Goal: Information Seeking & Learning: Learn about a topic

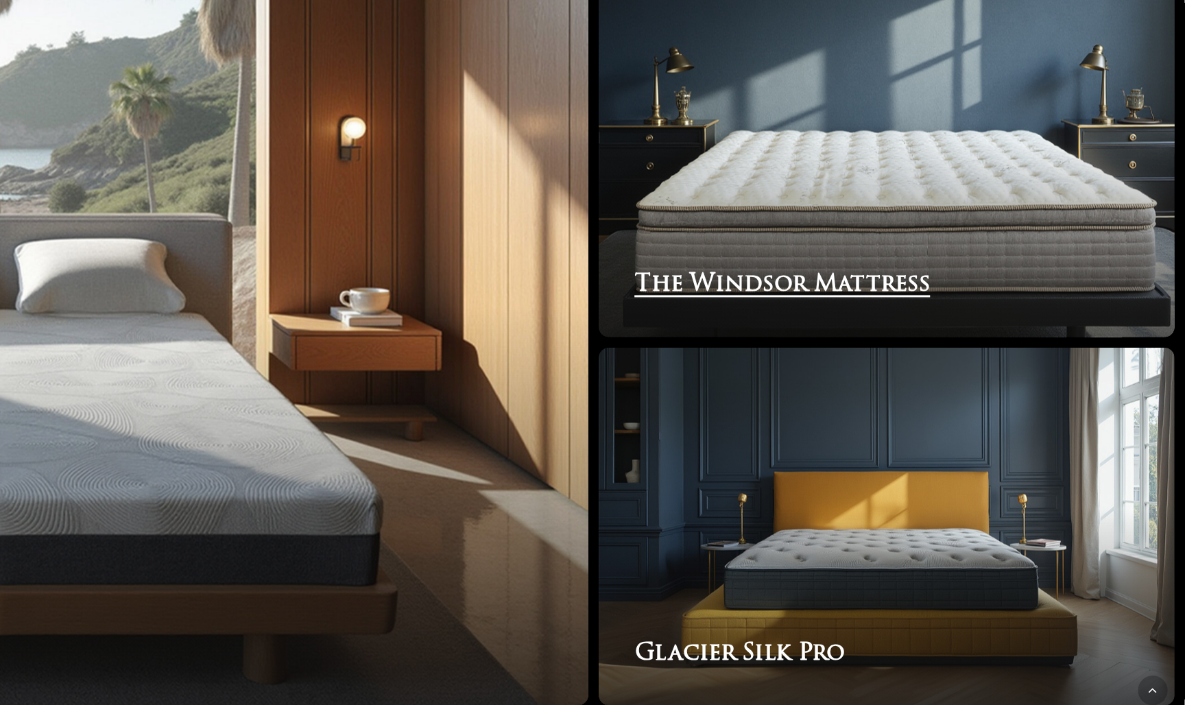
scroll to position [2111, 0]
click at [792, 208] on link "The Windsor Mattress" at bounding box center [985, 328] width 386 height 240
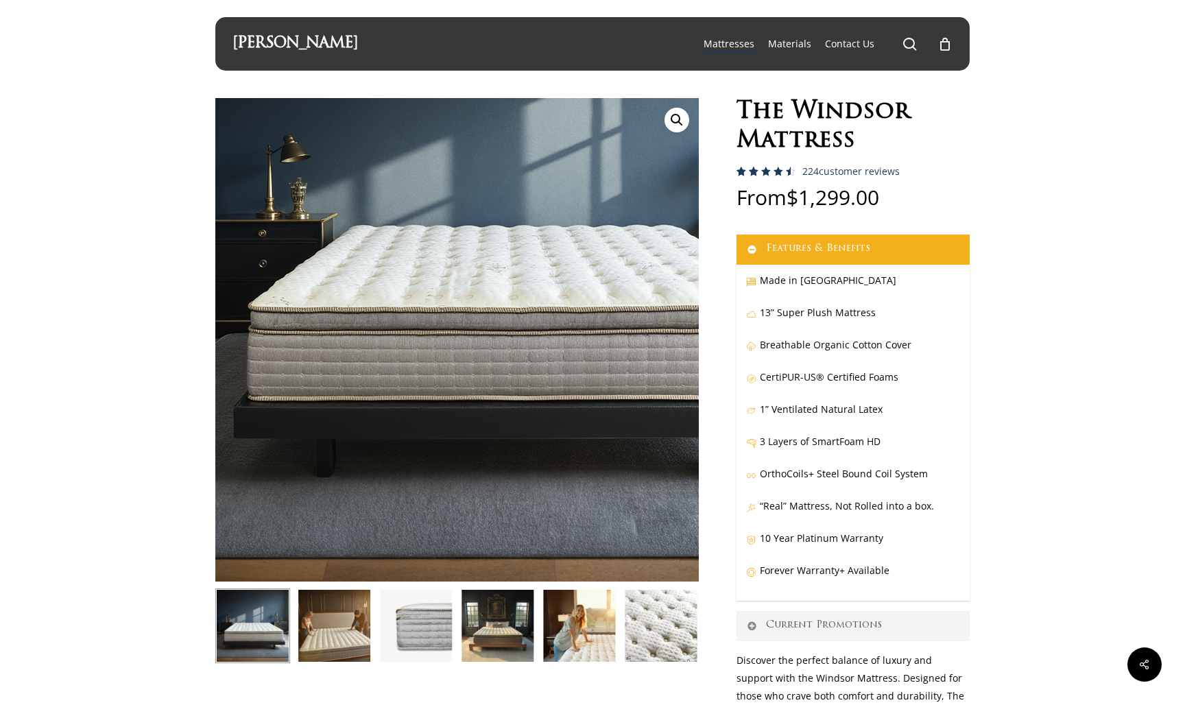
click at [310, 542] on img at bounding box center [519, 255] width 686 height 686
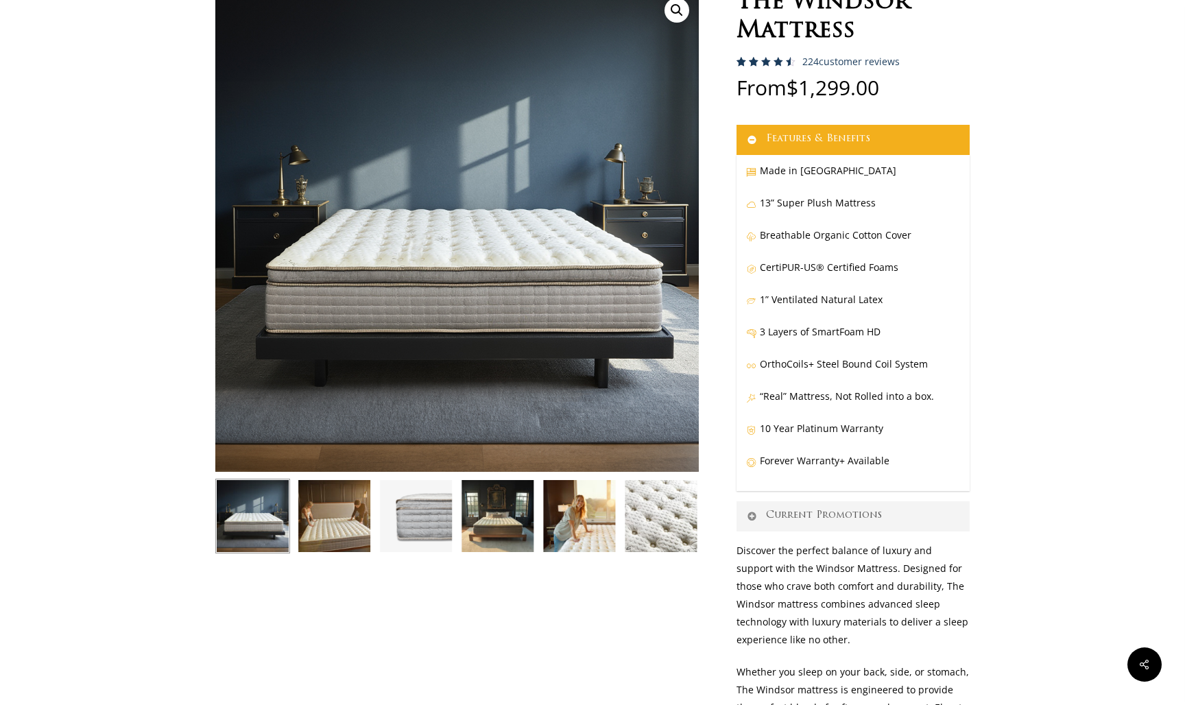
scroll to position [112, 0]
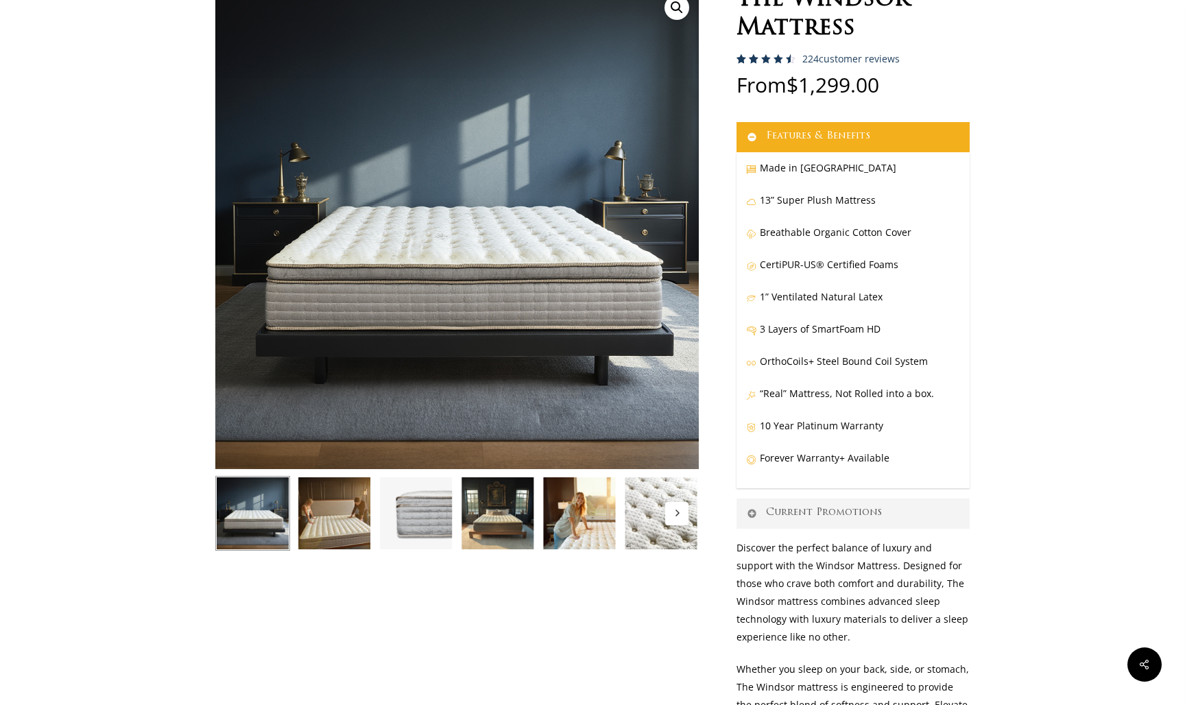
click at [688, 524] on img at bounding box center [661, 513] width 75 height 75
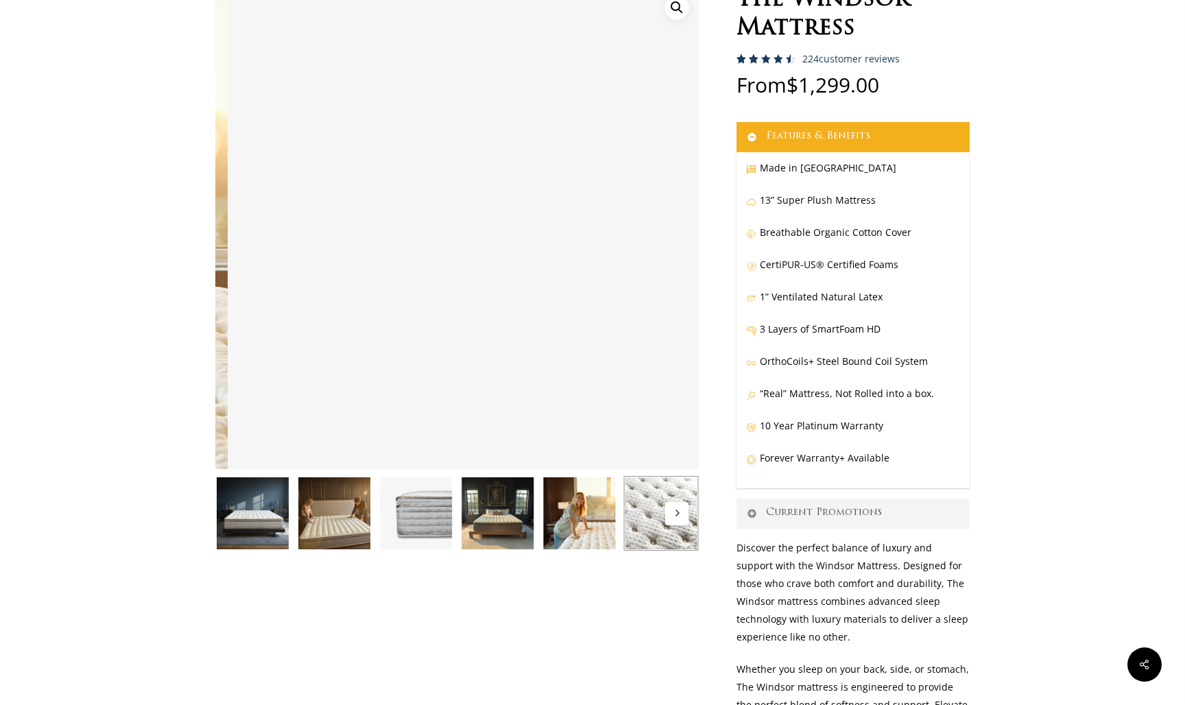
click at [589, 524] on img at bounding box center [579, 513] width 75 height 75
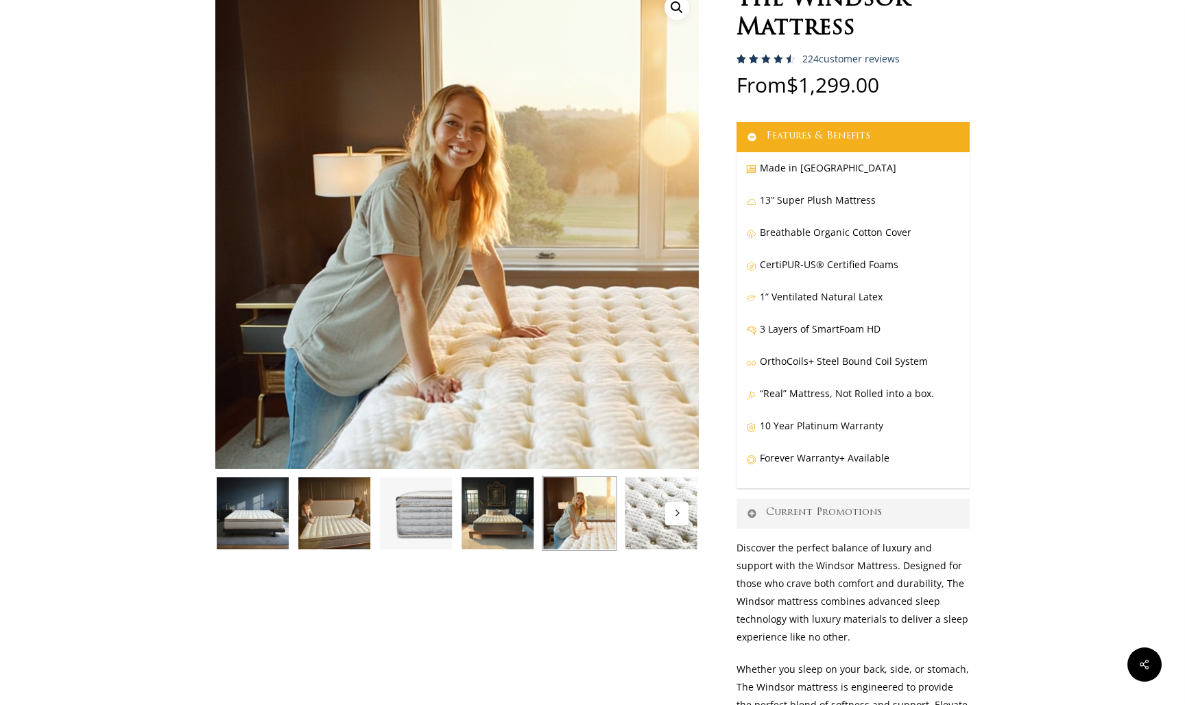
click at [515, 529] on img at bounding box center [497, 513] width 75 height 75
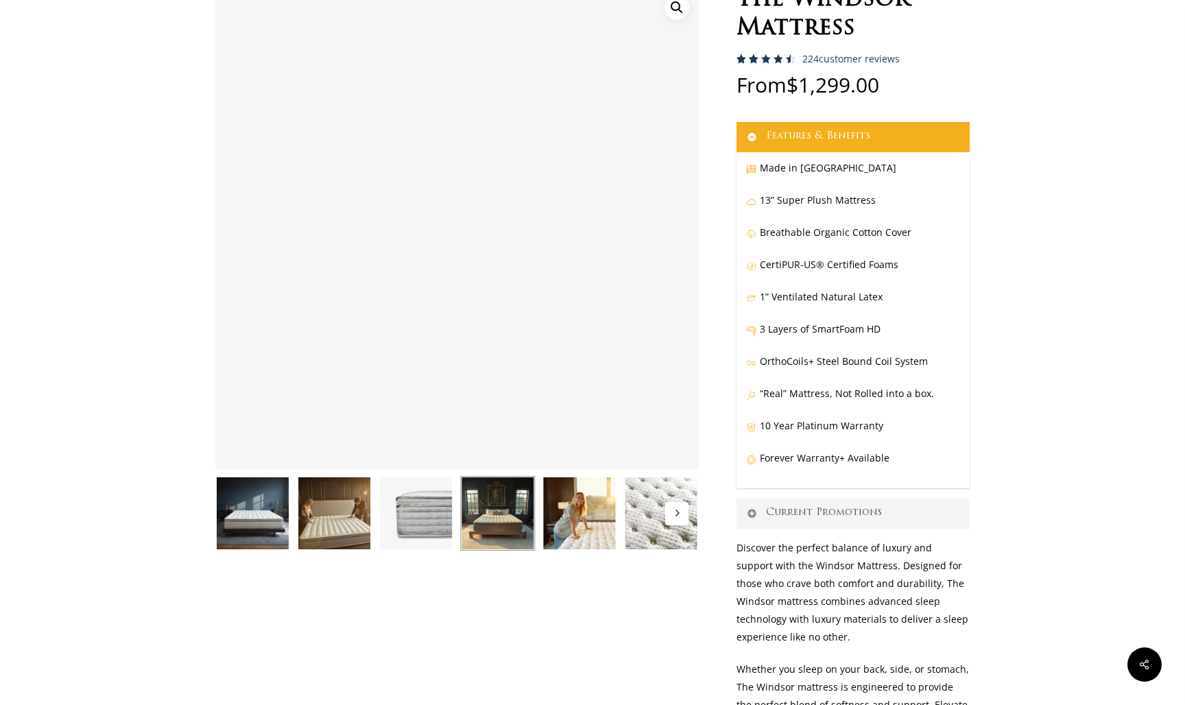
click at [422, 520] on img at bounding box center [415, 513] width 75 height 75
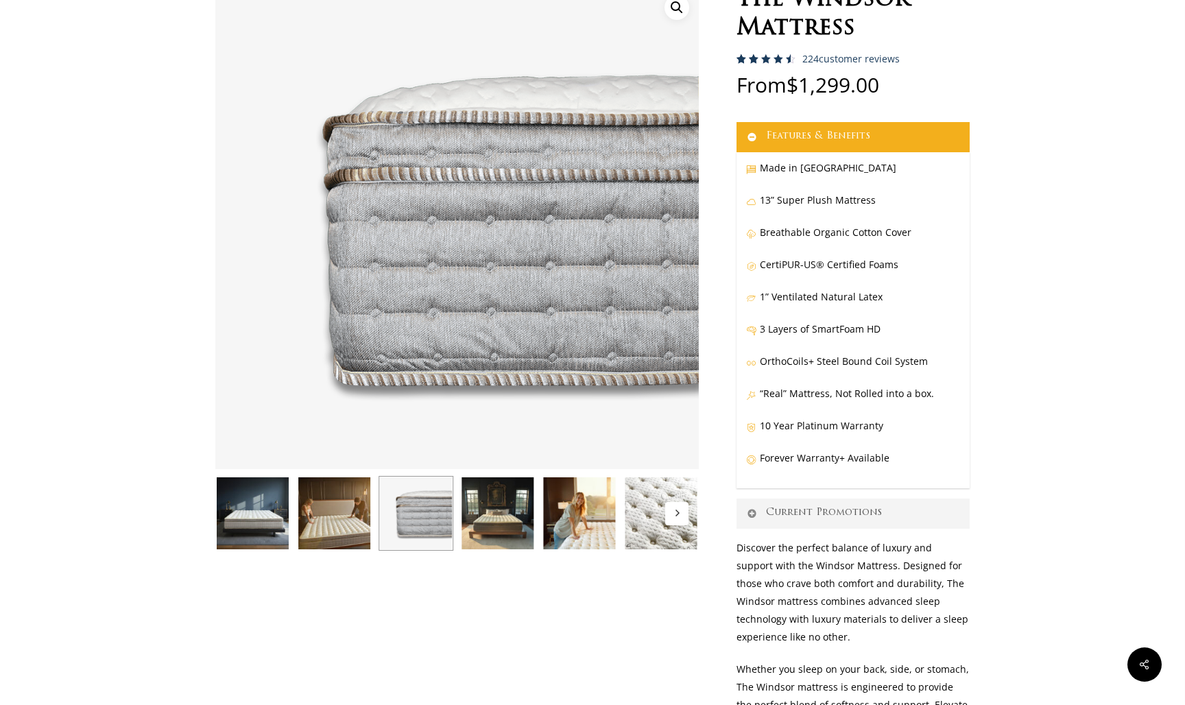
click at [351, 522] on img at bounding box center [334, 513] width 75 height 75
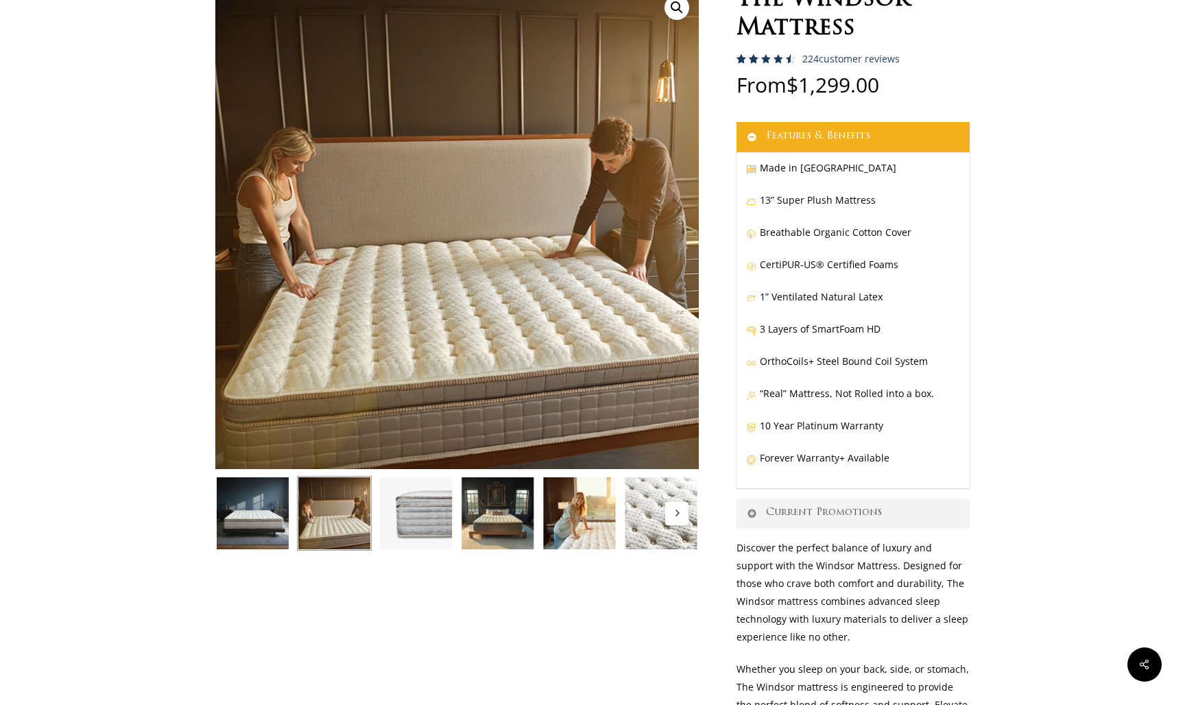
click at [291, 529] on div at bounding box center [253, 513] width 82 height 75
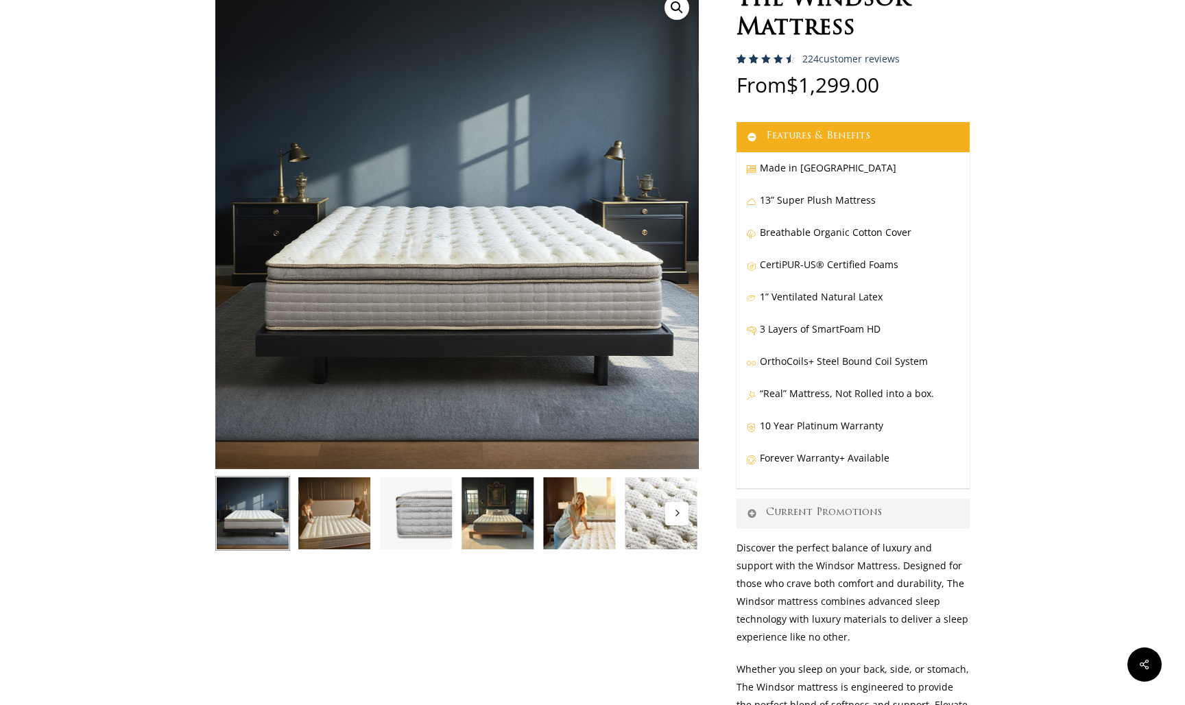
click at [215, 526] on img at bounding box center [252, 513] width 75 height 75
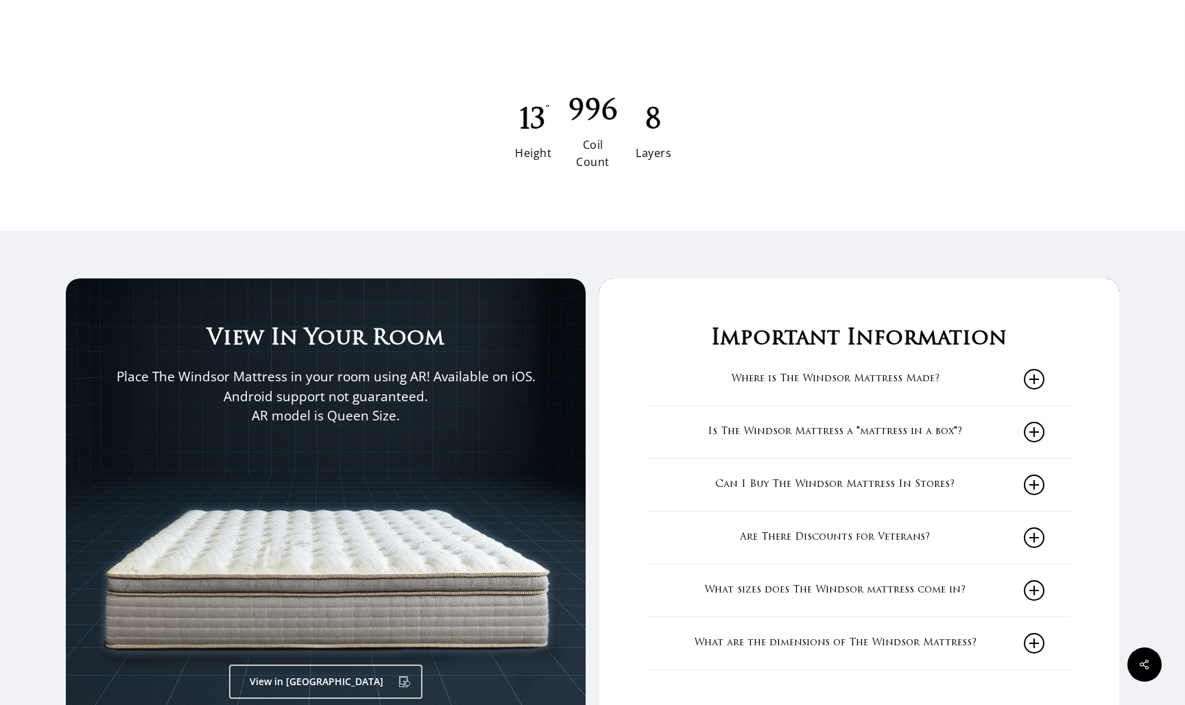
scroll to position [2070, 0]
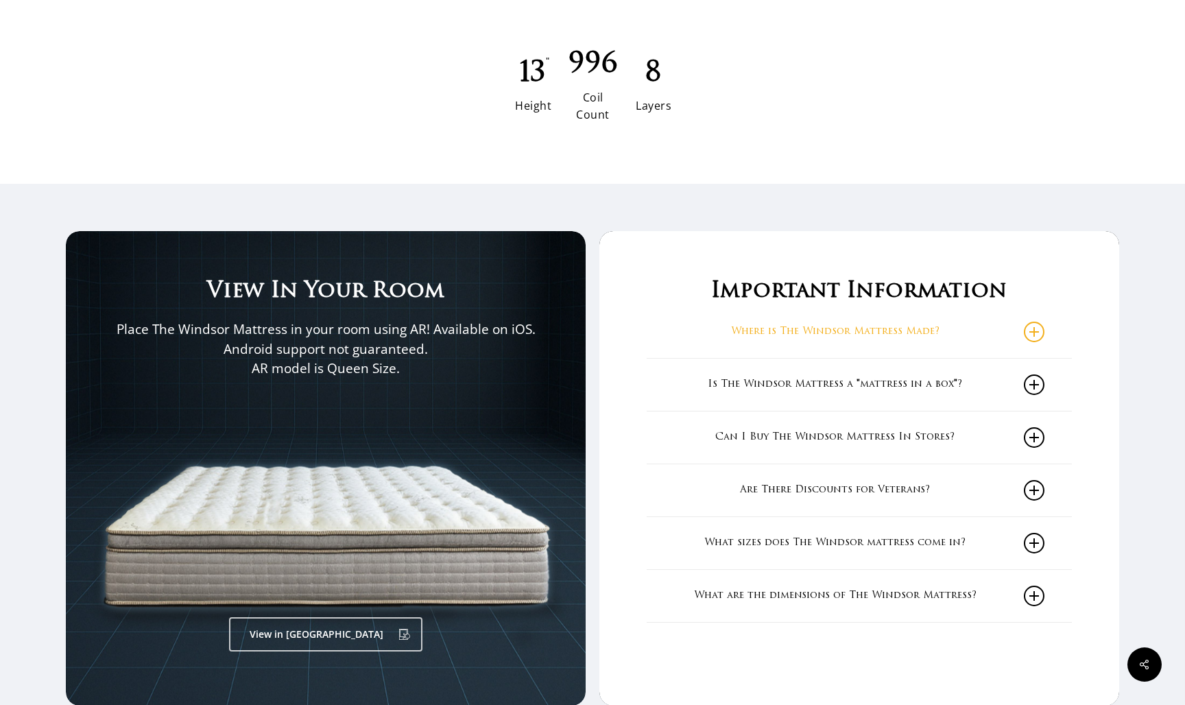
click at [1009, 317] on link "Where is The Windsor Mattress Made?" at bounding box center [859, 332] width 370 height 52
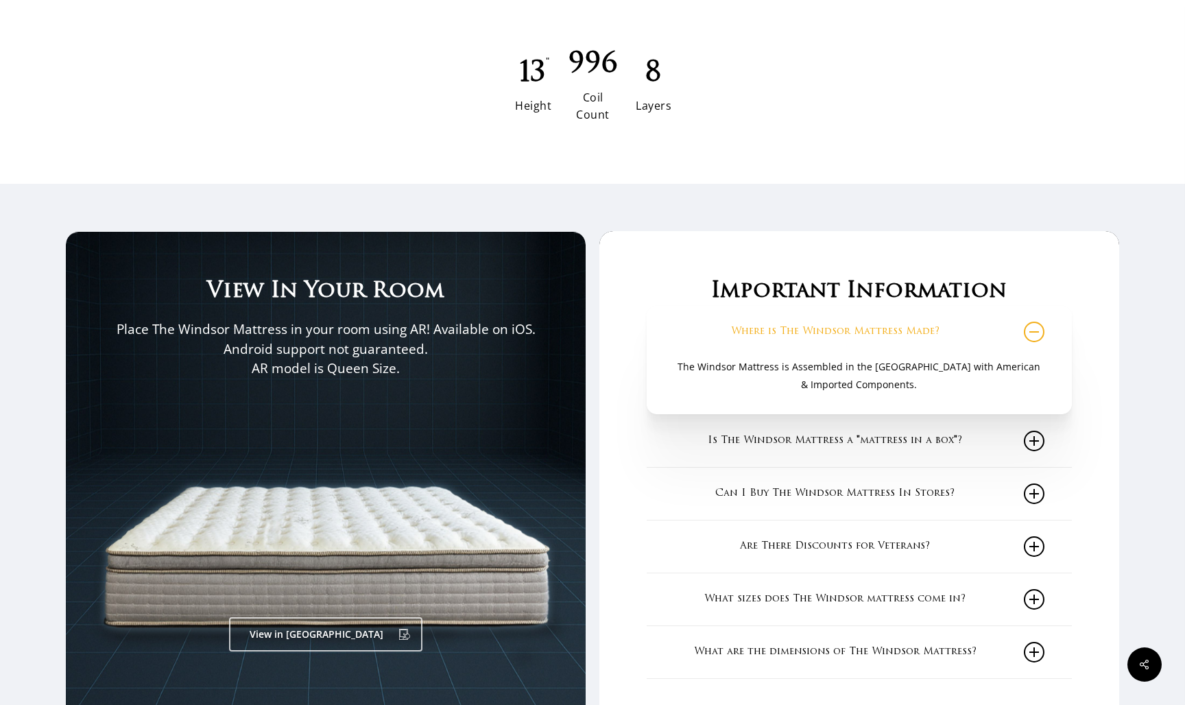
click at [1009, 317] on link "Where is The Windsor Mattress Made?" at bounding box center [859, 332] width 370 height 52
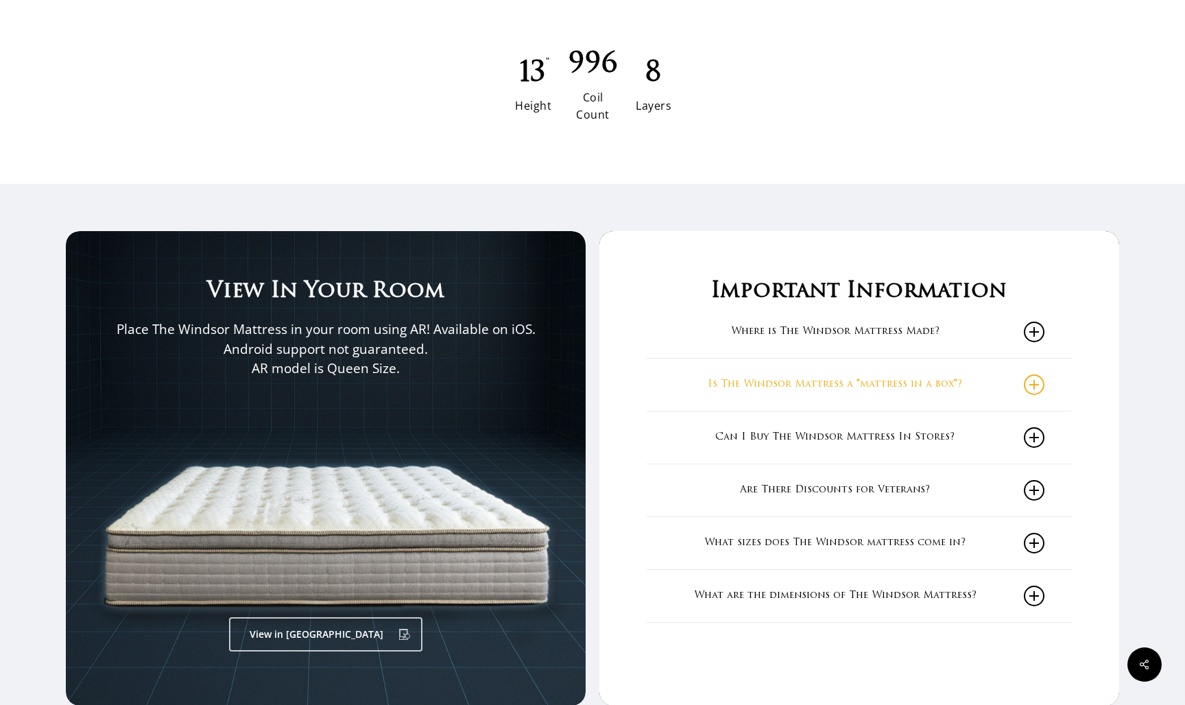
click at [1017, 376] on link "Is The Windsor Mattress a "mattress in a box"?" at bounding box center [859, 385] width 370 height 52
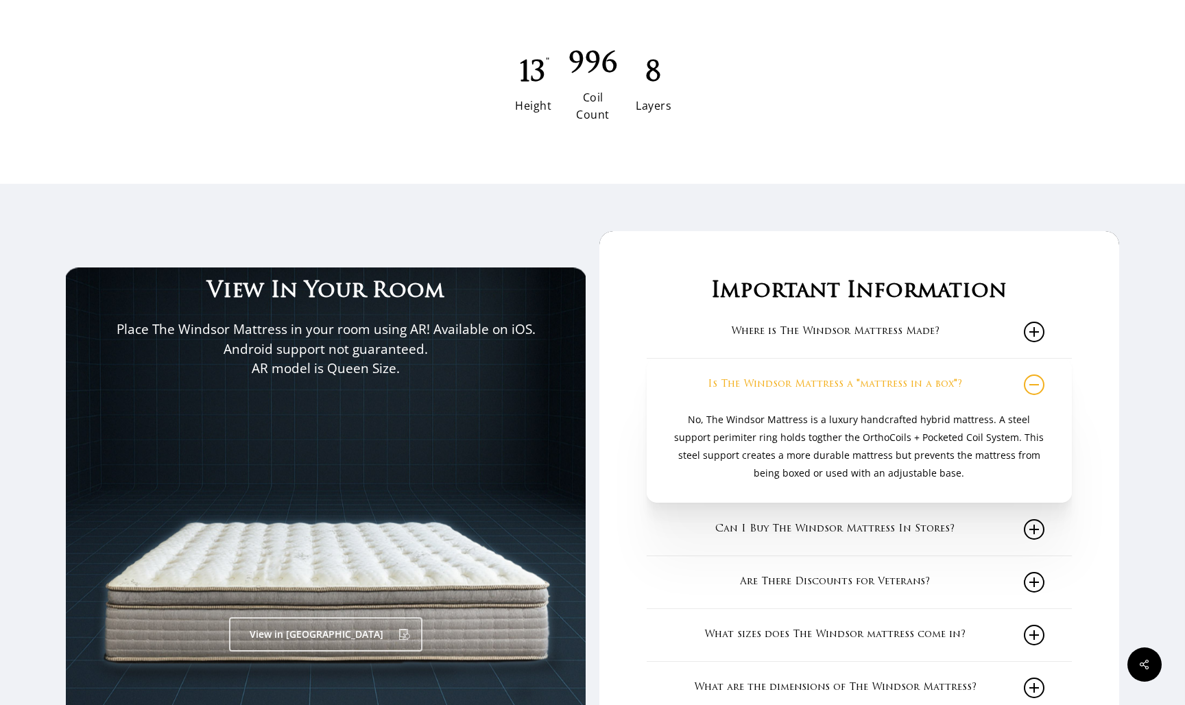
click at [1017, 376] on link "Is The Windsor Mattress a "mattress in a box"?" at bounding box center [859, 385] width 370 height 52
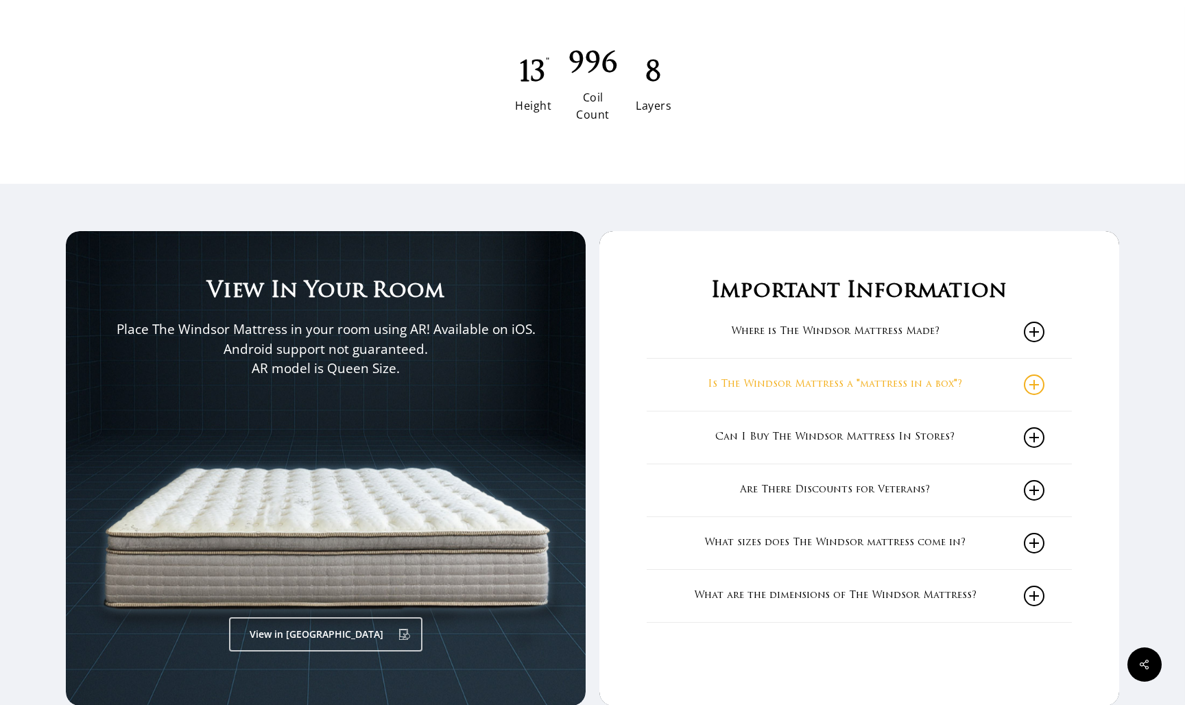
scroll to position [2098, 0]
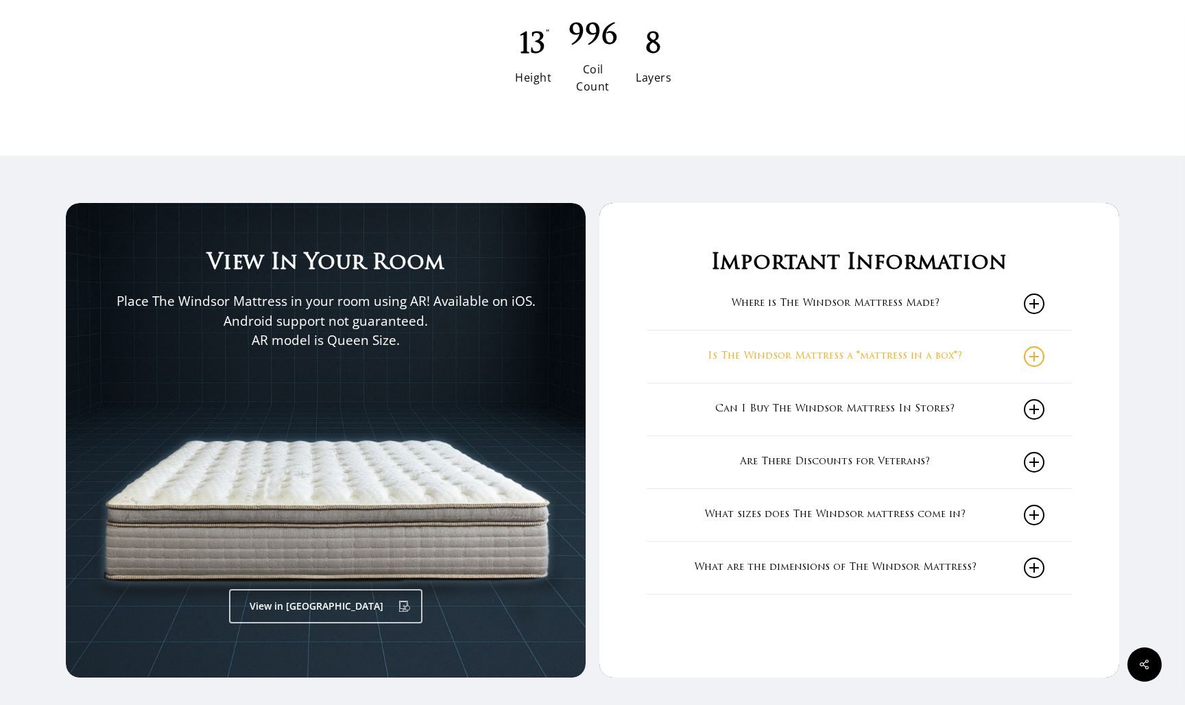
click at [1027, 346] on icon at bounding box center [1034, 356] width 21 height 21
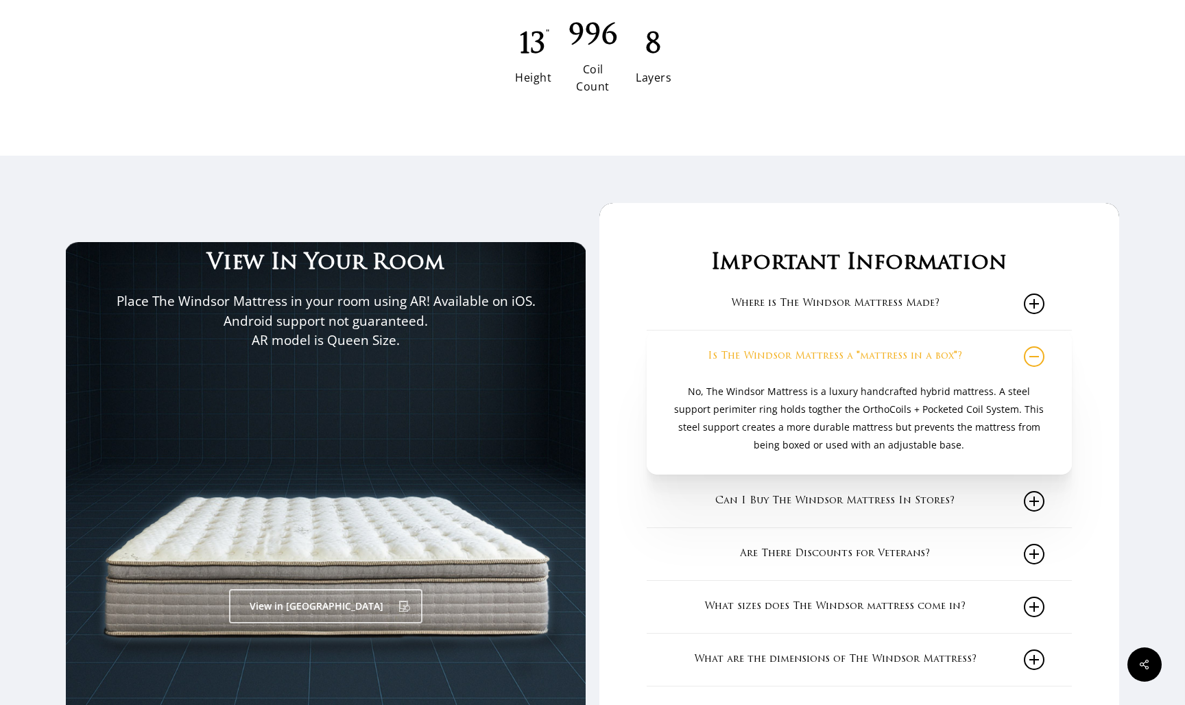
click at [1027, 346] on icon at bounding box center [1034, 356] width 21 height 21
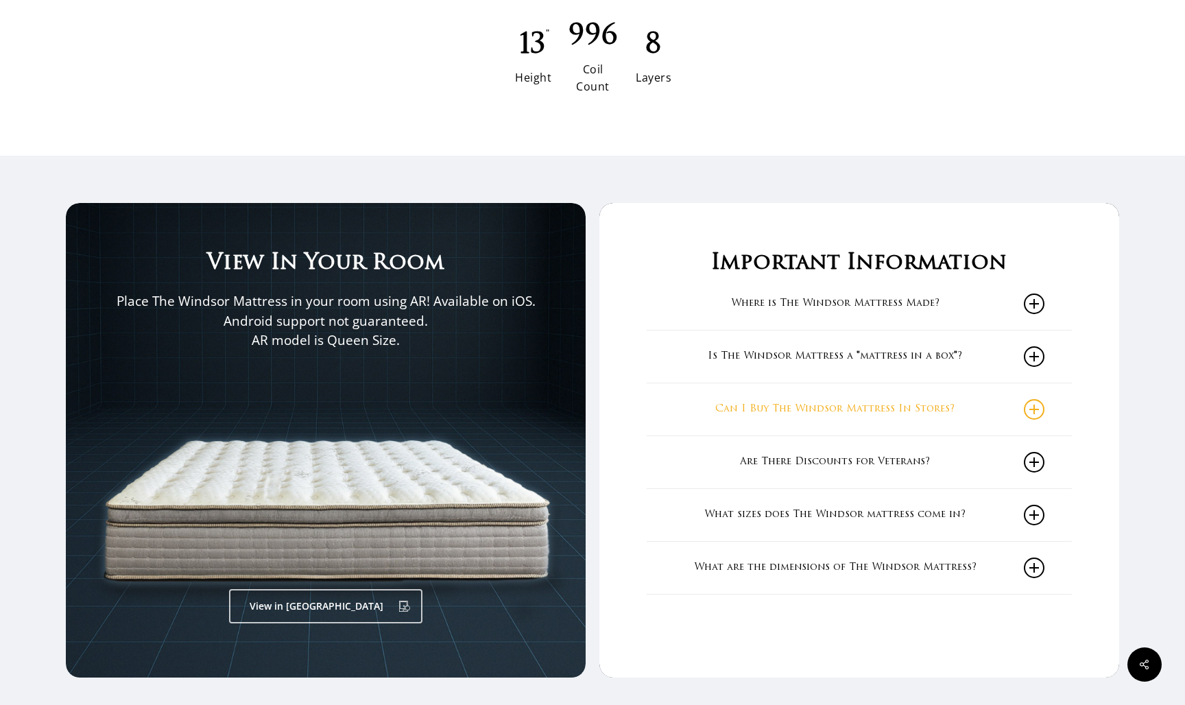
click at [1027, 399] on icon at bounding box center [1034, 409] width 21 height 21
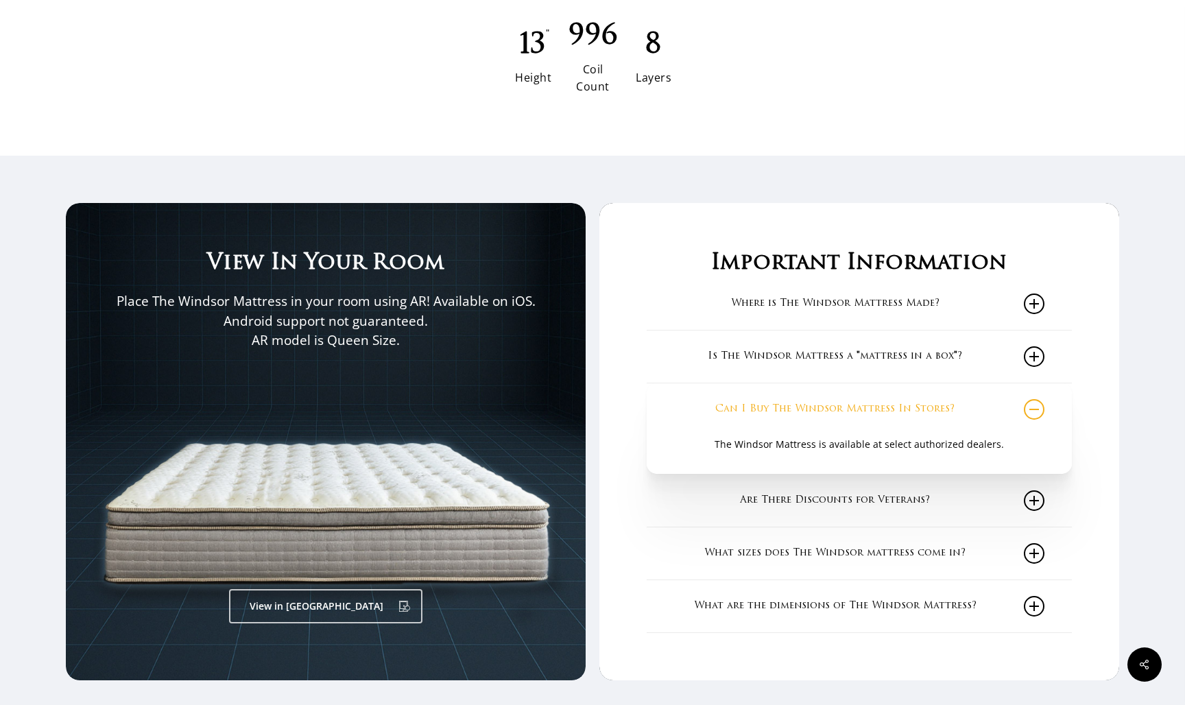
click at [1027, 399] on icon at bounding box center [1034, 409] width 21 height 21
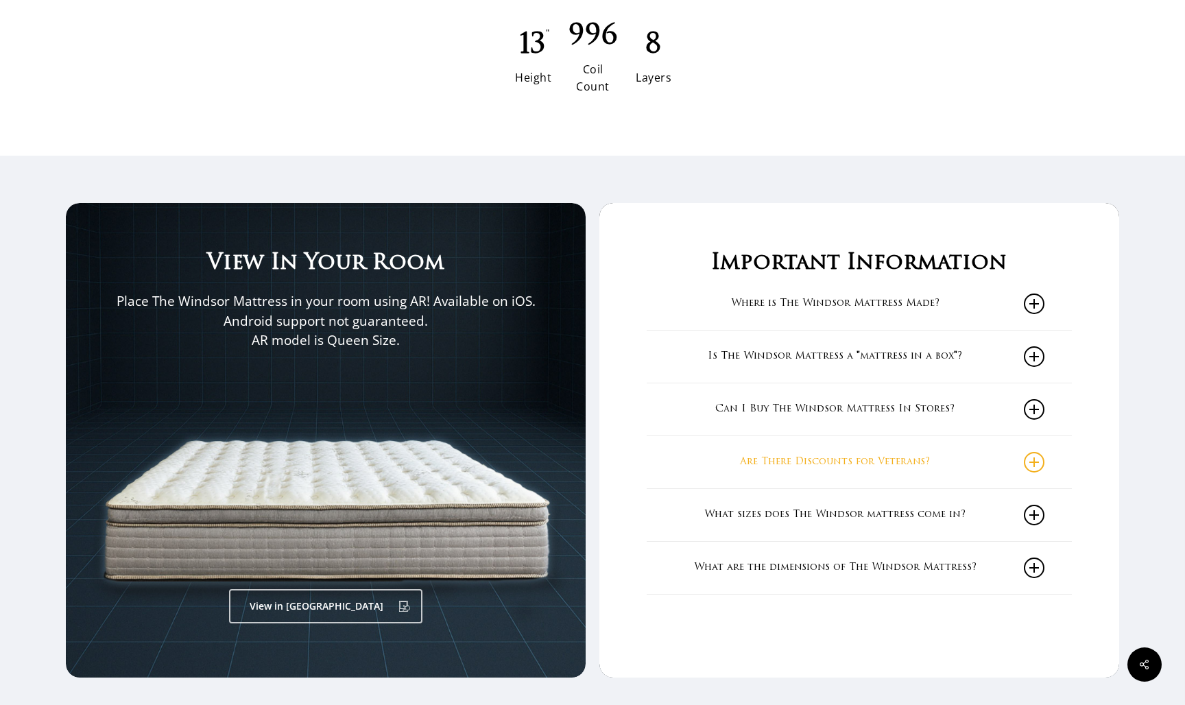
click at [1027, 436] on link "Are There Discounts for Veterans?" at bounding box center [859, 462] width 370 height 52
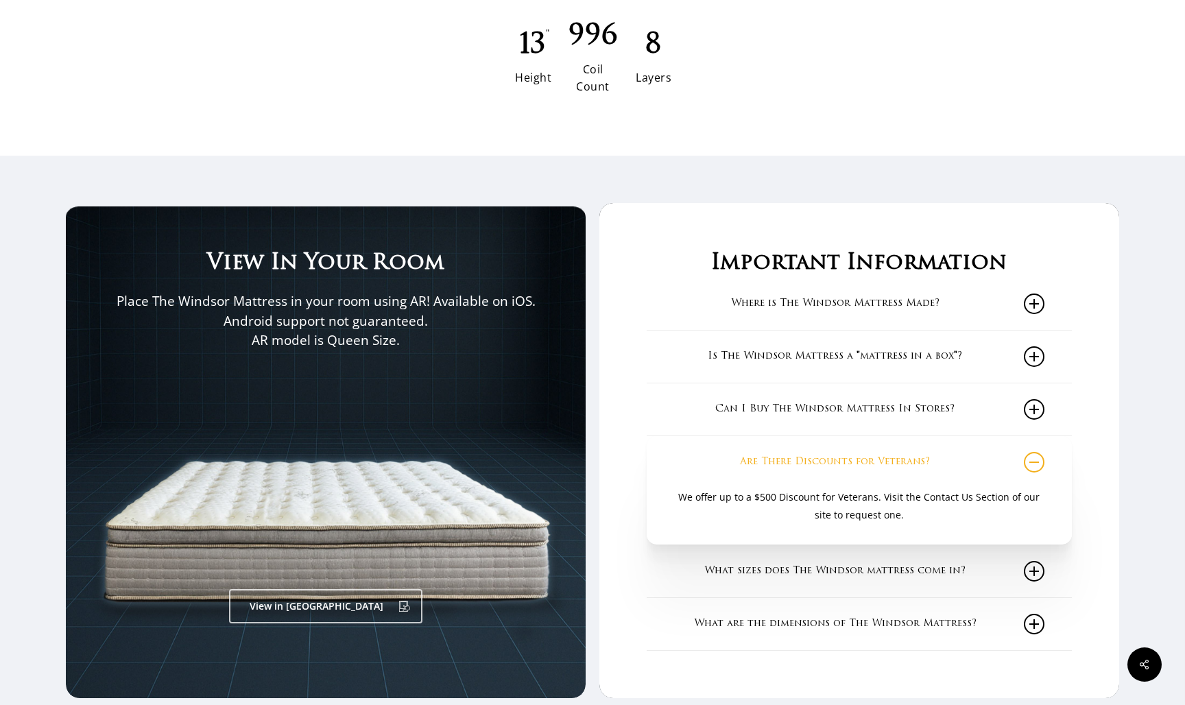
click at [1027, 436] on link "Are There Discounts for Veterans?" at bounding box center [859, 462] width 370 height 52
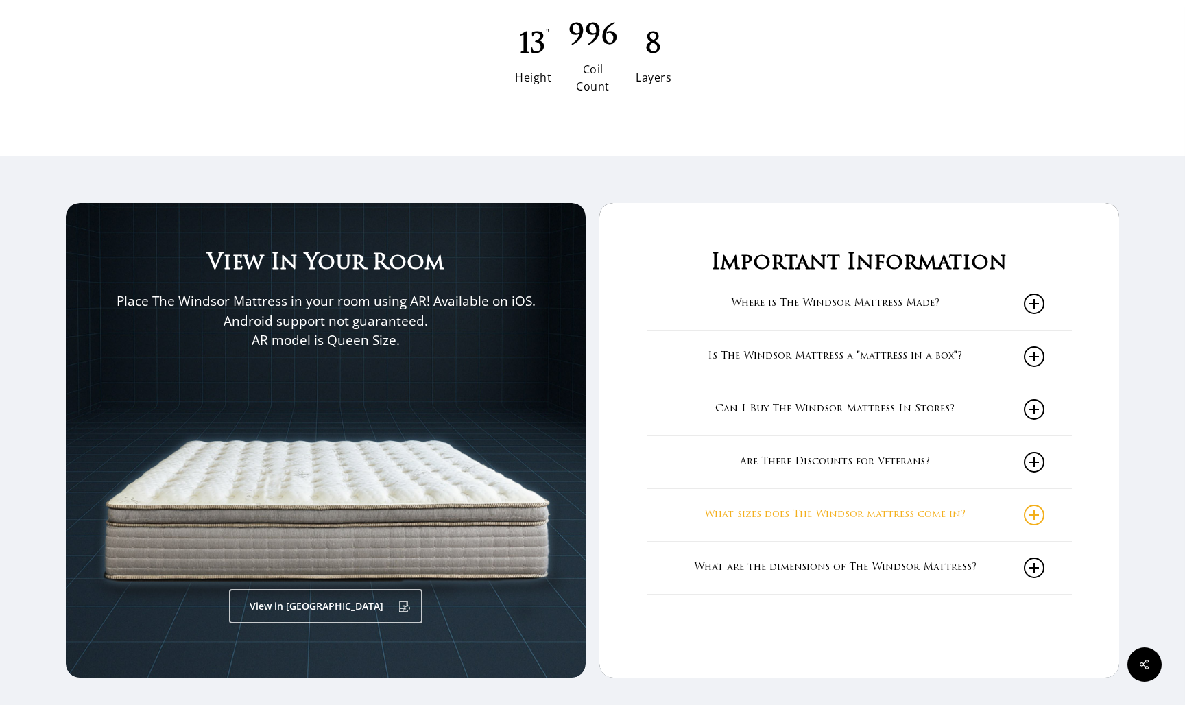
click at [1027, 505] on icon at bounding box center [1034, 515] width 21 height 21
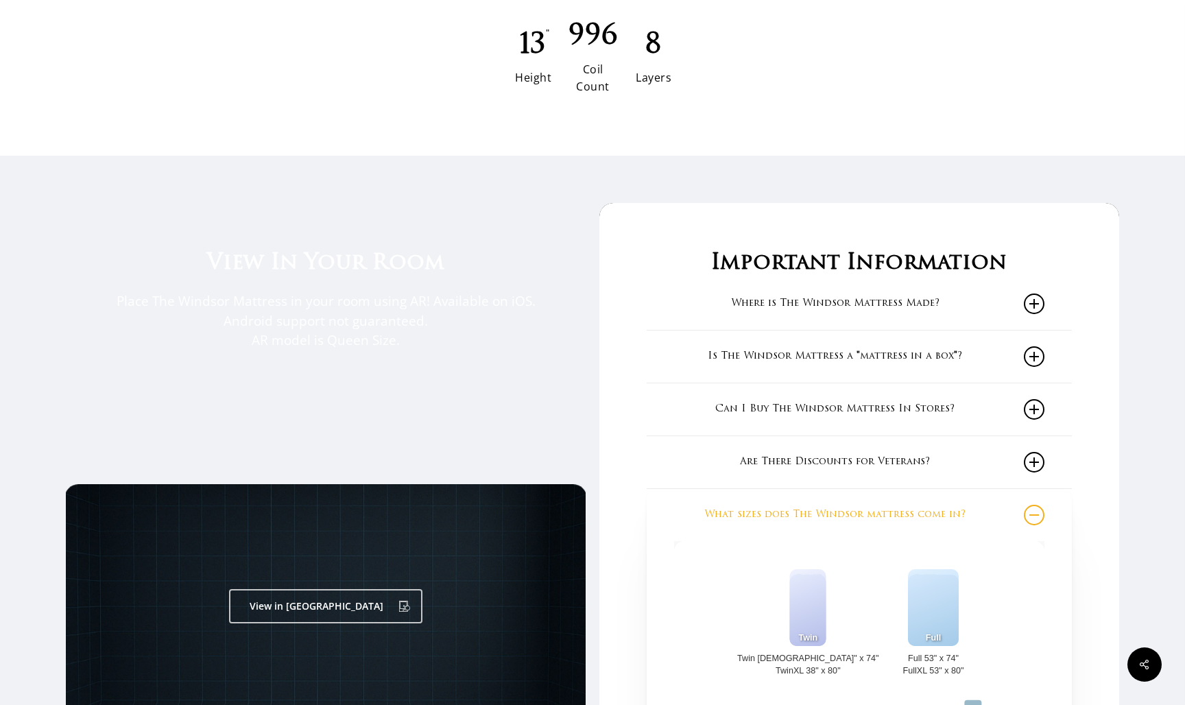
click at [1027, 505] on icon at bounding box center [1034, 515] width 21 height 21
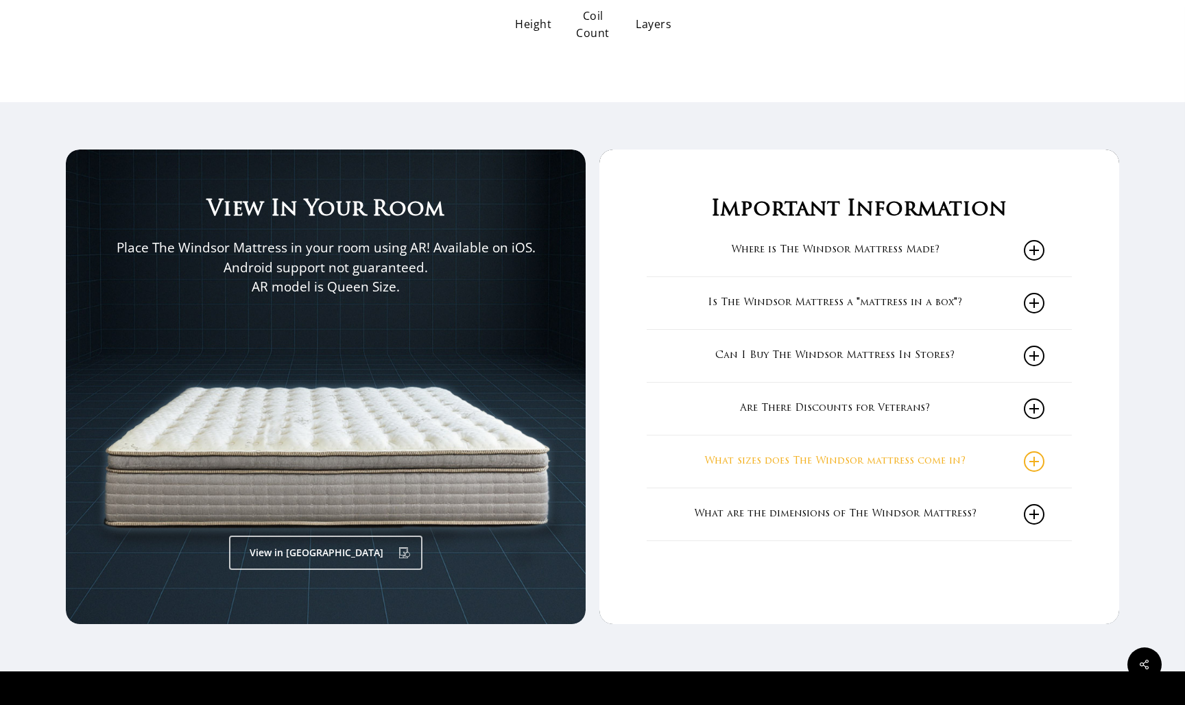
scroll to position [2212, 0]
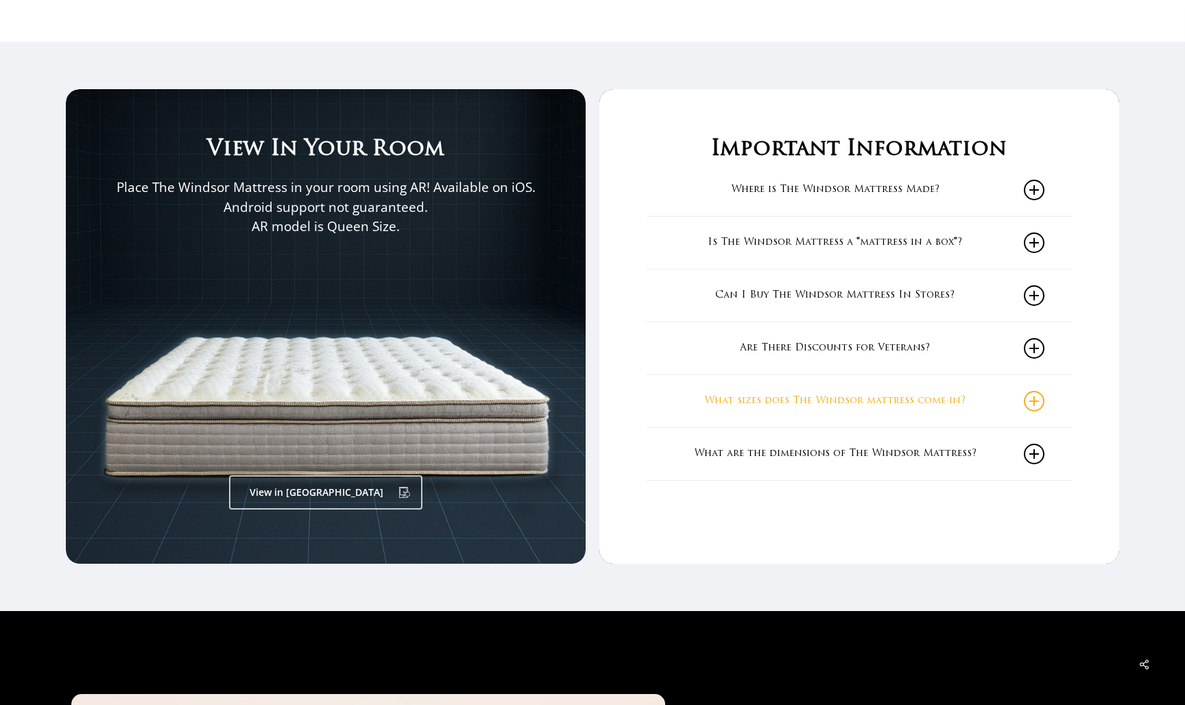
click at [1034, 391] on icon at bounding box center [1034, 401] width 21 height 21
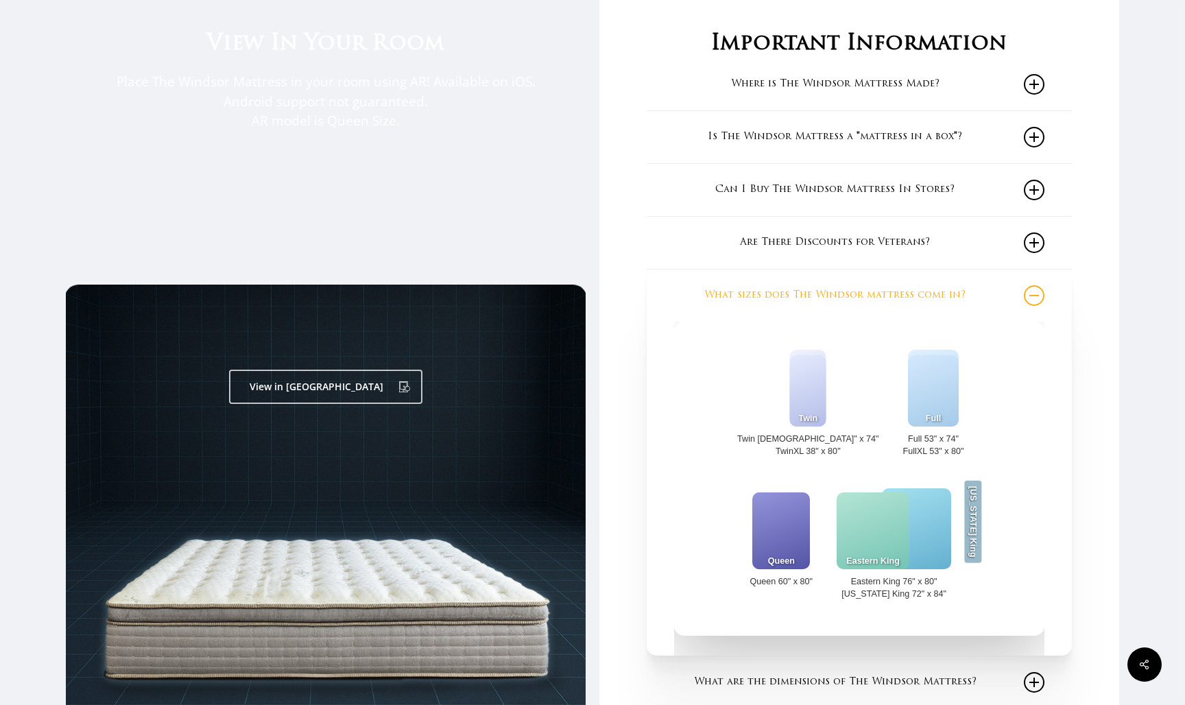
scroll to position [2328, 0]
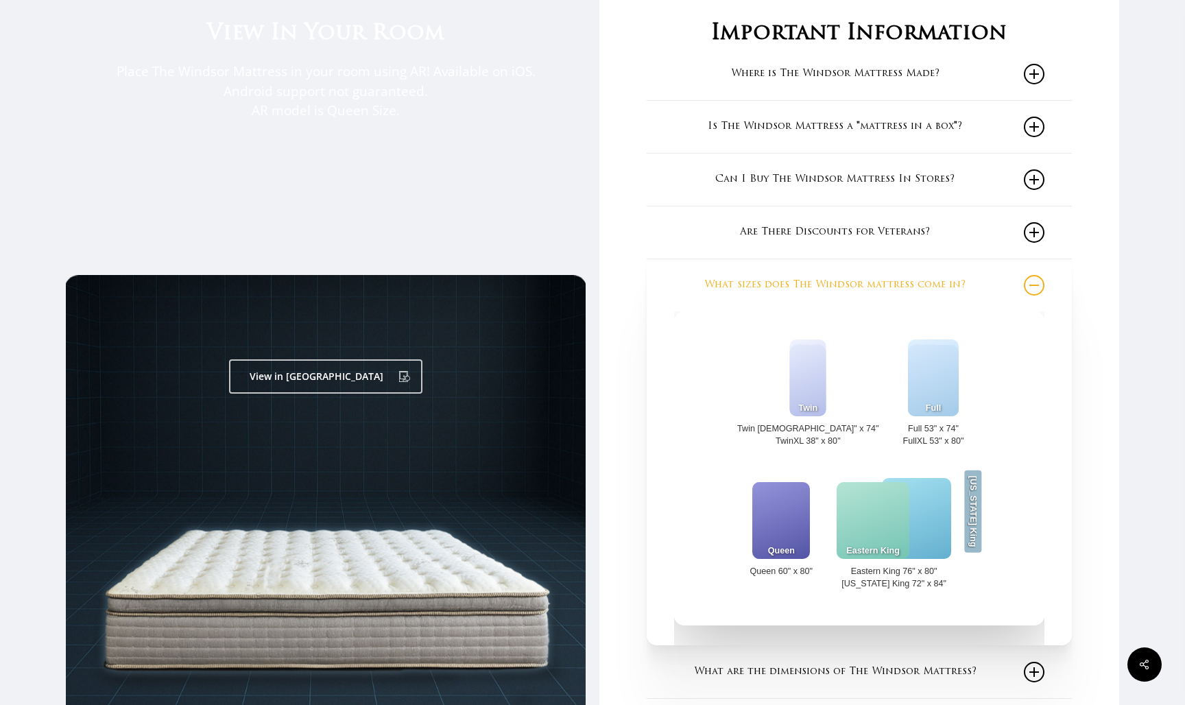
click at [1034, 275] on icon at bounding box center [1034, 285] width 21 height 21
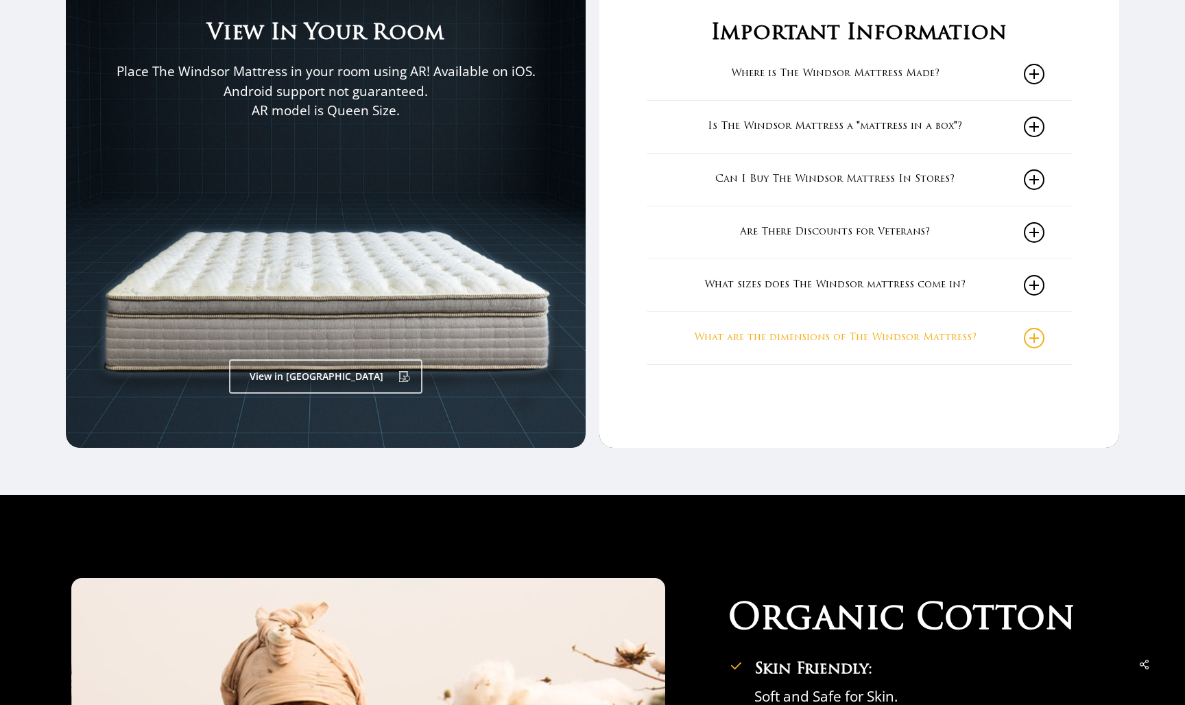
click at [1032, 328] on icon at bounding box center [1034, 338] width 21 height 21
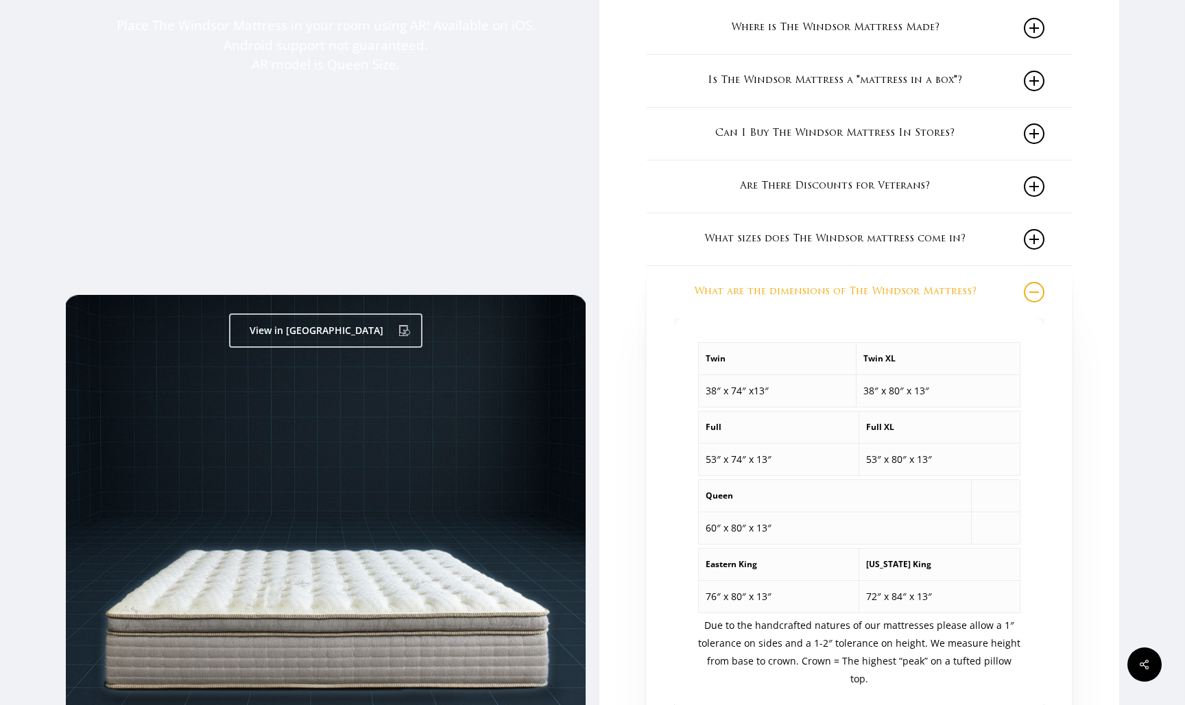
scroll to position [2375, 0]
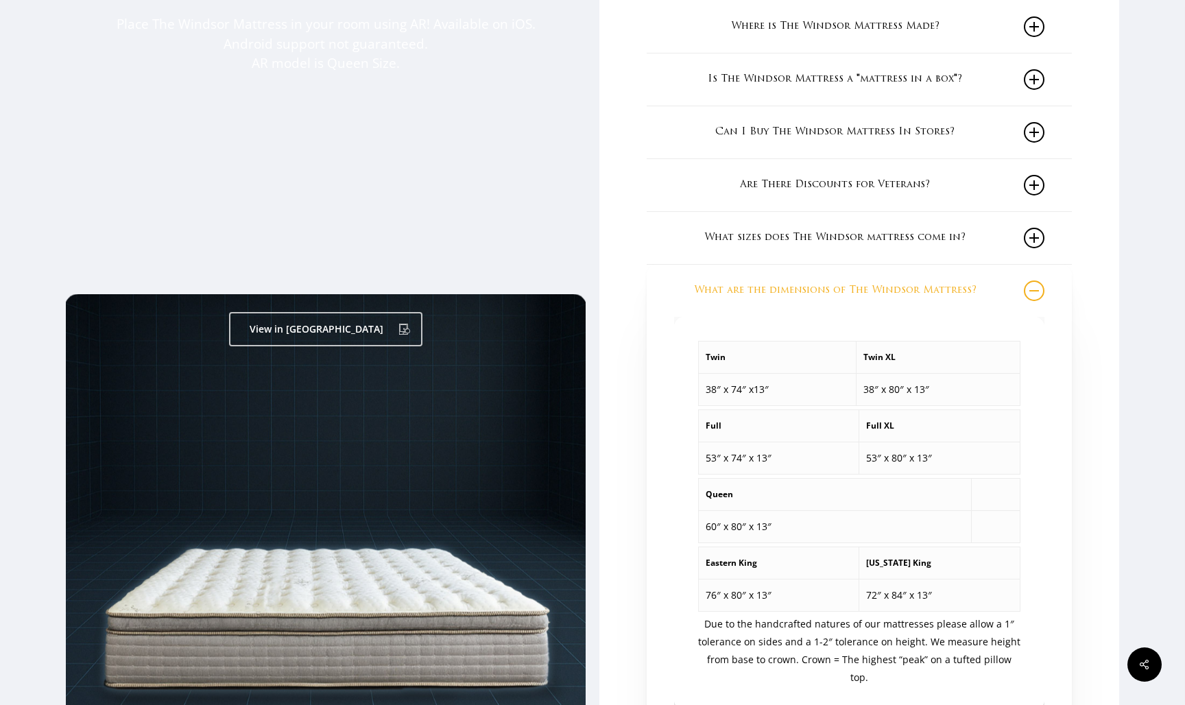
click at [1036, 280] on icon at bounding box center [1034, 290] width 21 height 21
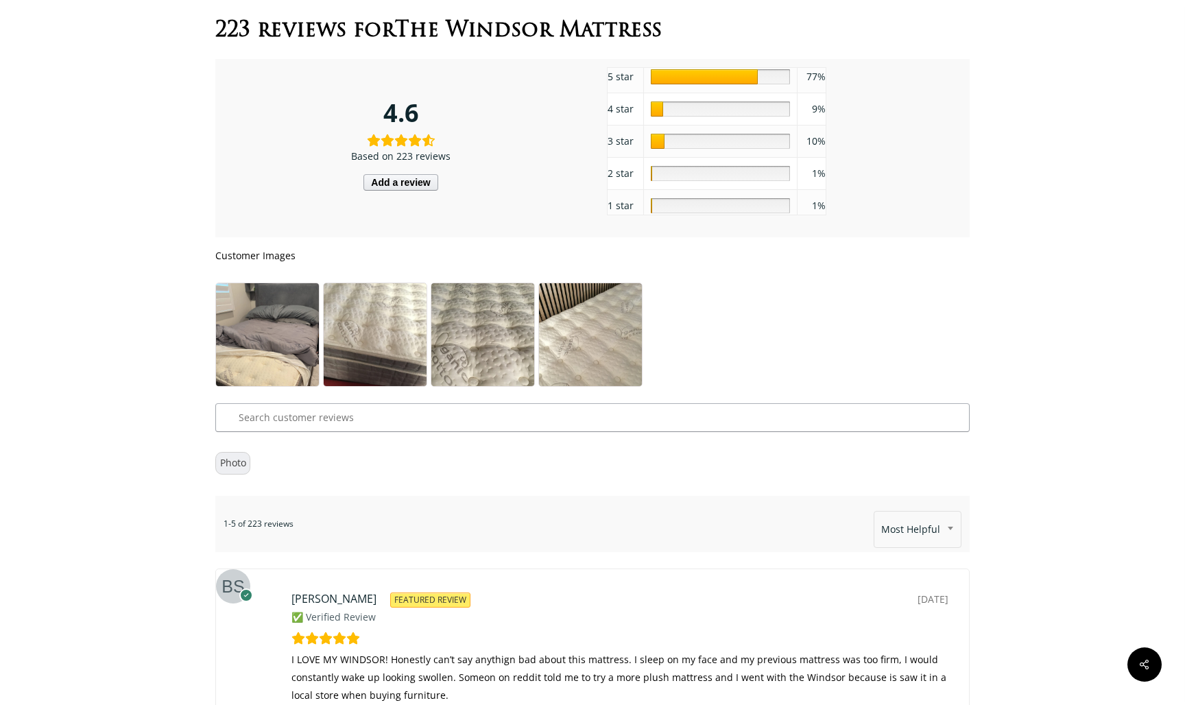
scroll to position [7448, 0]
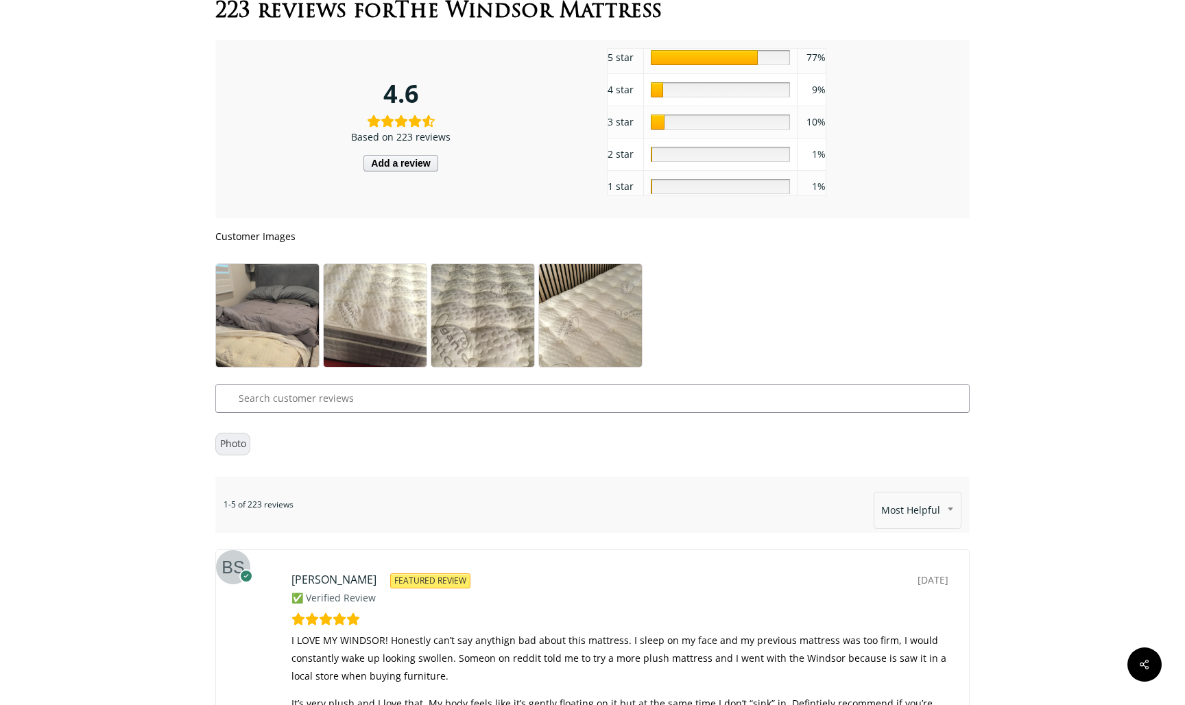
click at [286, 296] on img at bounding box center [267, 331] width 103 height 135
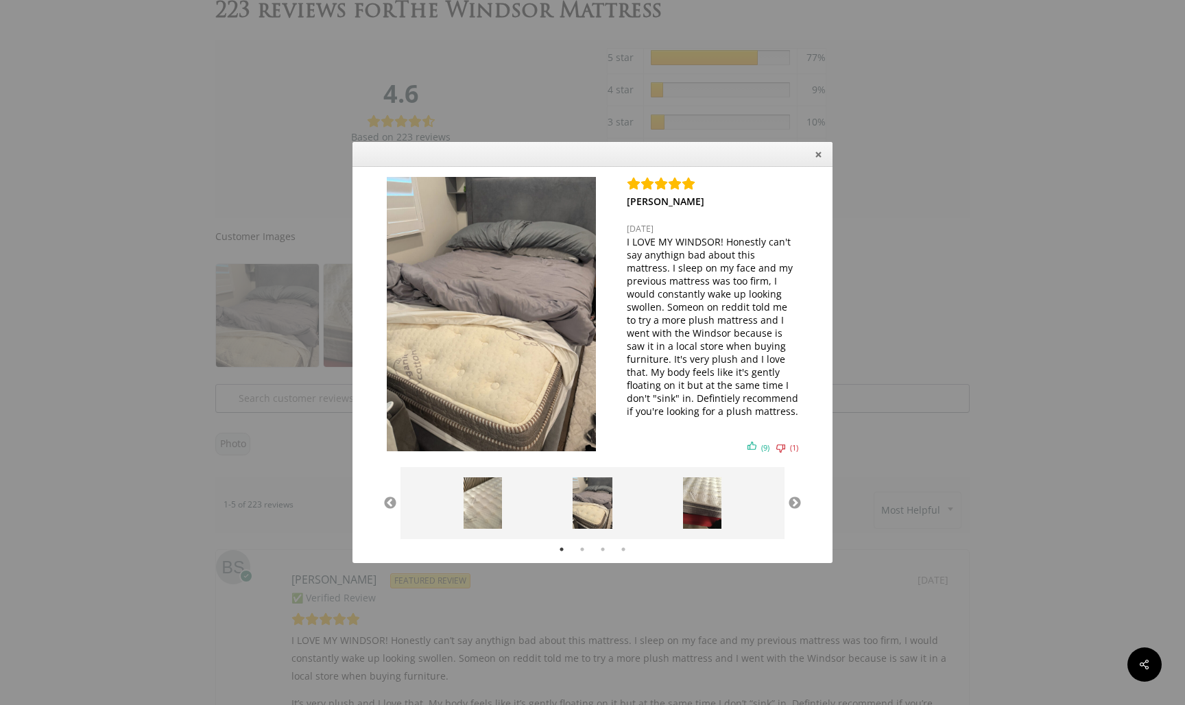
click at [963, 259] on div "[PERSON_NAME] [DATE] I LOVE MY WINDSOR! Honestly can't say anythign bad about t…" at bounding box center [592, 352] width 1185 height 705
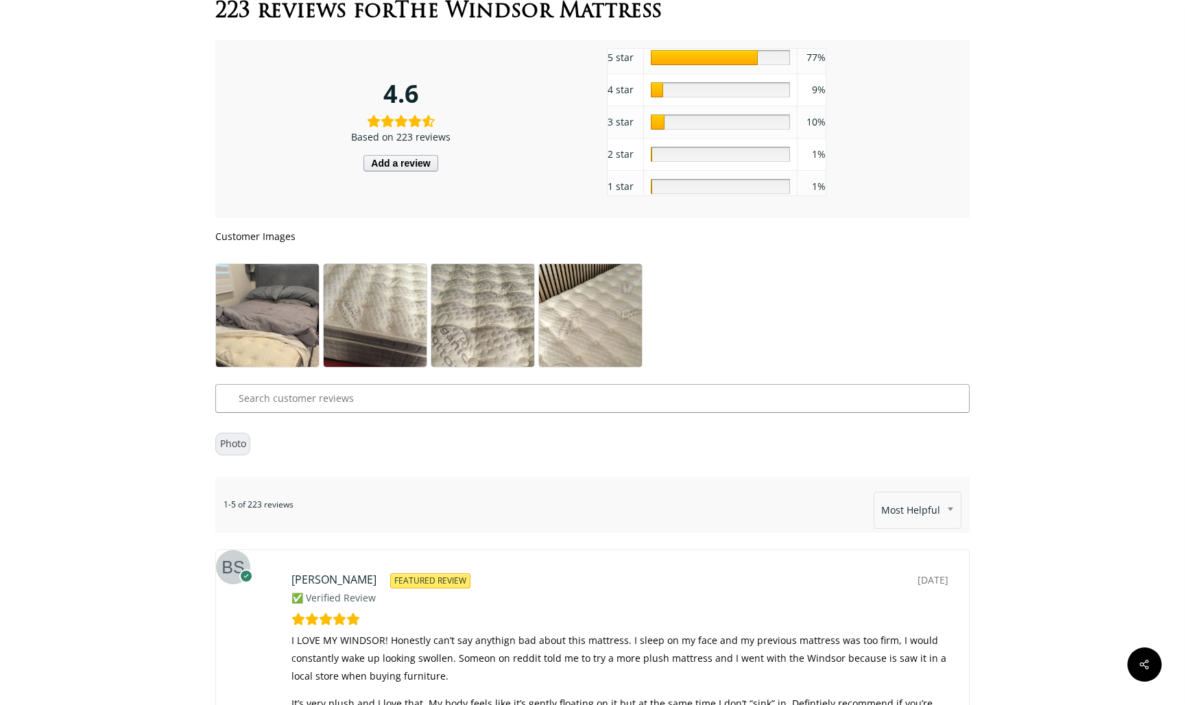
click at [398, 275] on img at bounding box center [375, 332] width 103 height 137
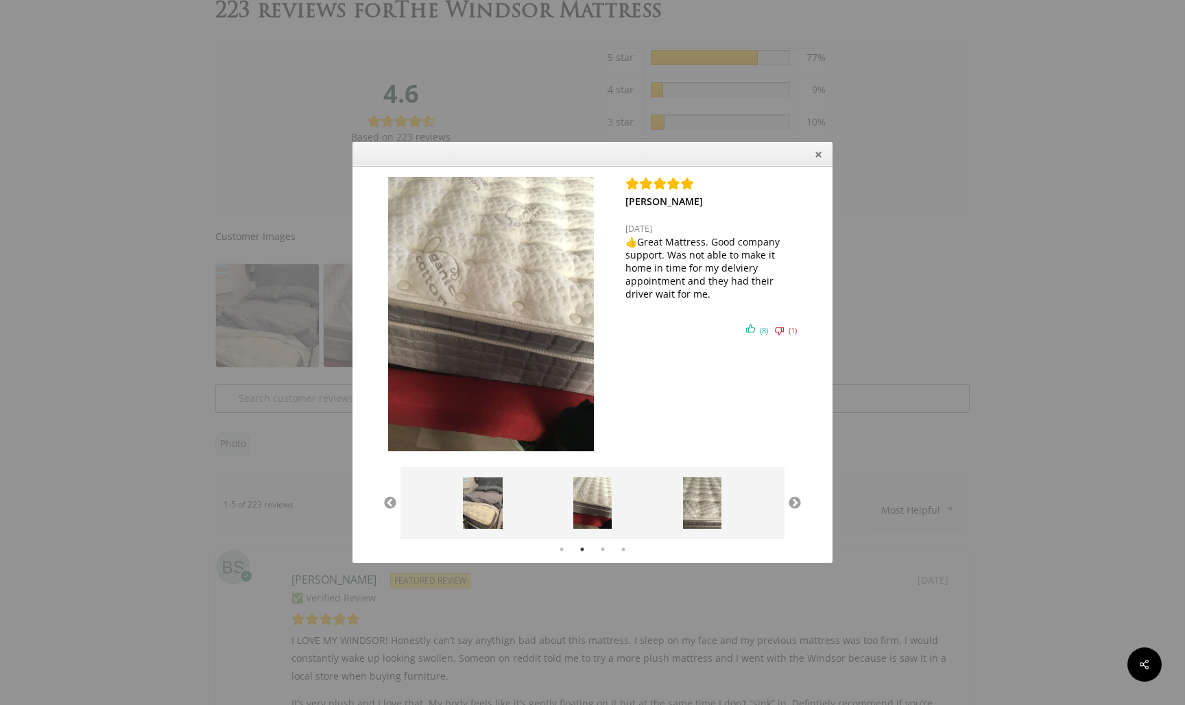
click at [1042, 315] on div "[PERSON_NAME] [DATE] I LOVE MY WINDSOR! Honestly can't say anythign bad about t…" at bounding box center [592, 352] width 1185 height 705
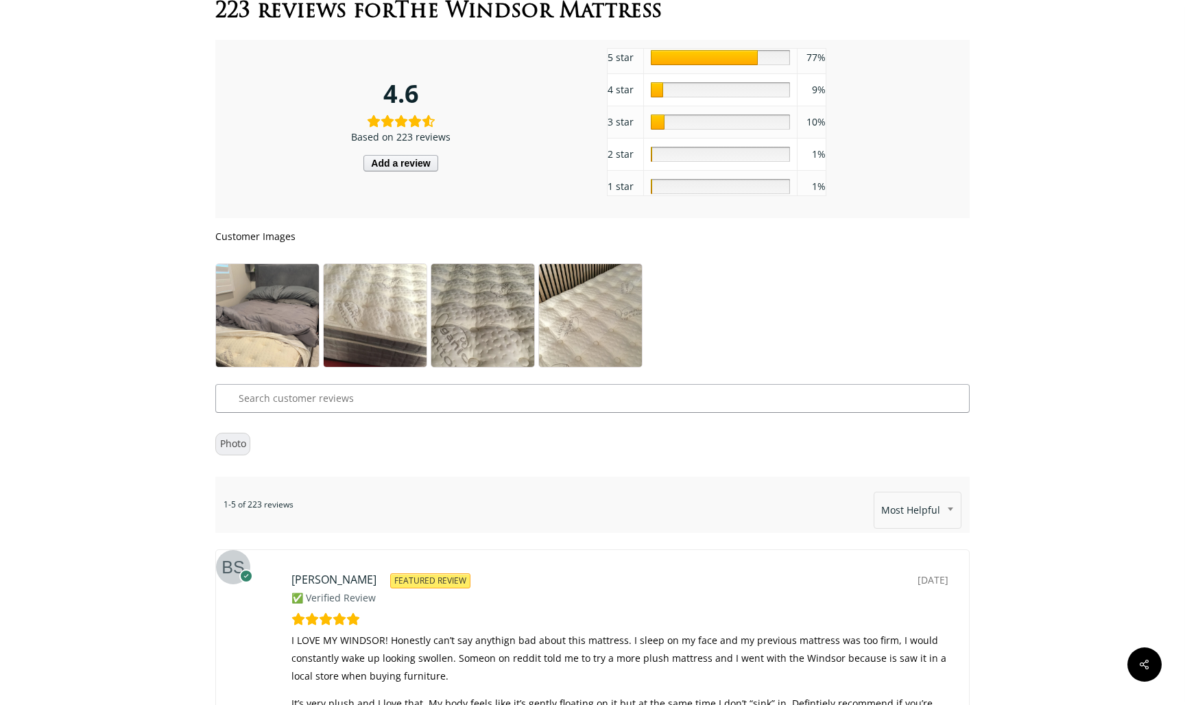
click at [494, 267] on img at bounding box center [482, 332] width 103 height 137
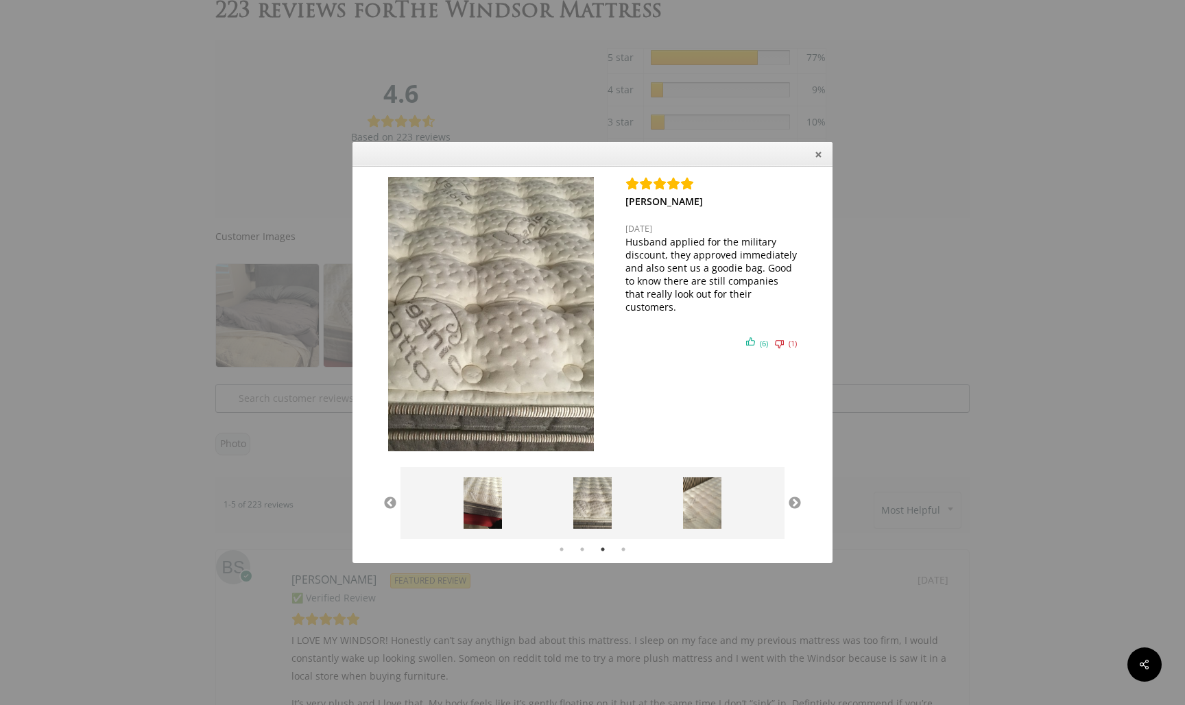
drag, startPoint x: 1091, startPoint y: 232, endPoint x: 1080, endPoint y: 232, distance: 10.3
click at [1091, 232] on div "[PERSON_NAME] [DATE] I LOVE MY WINDSOR! Honestly can't say anythign bad about t…" at bounding box center [592, 352] width 1185 height 705
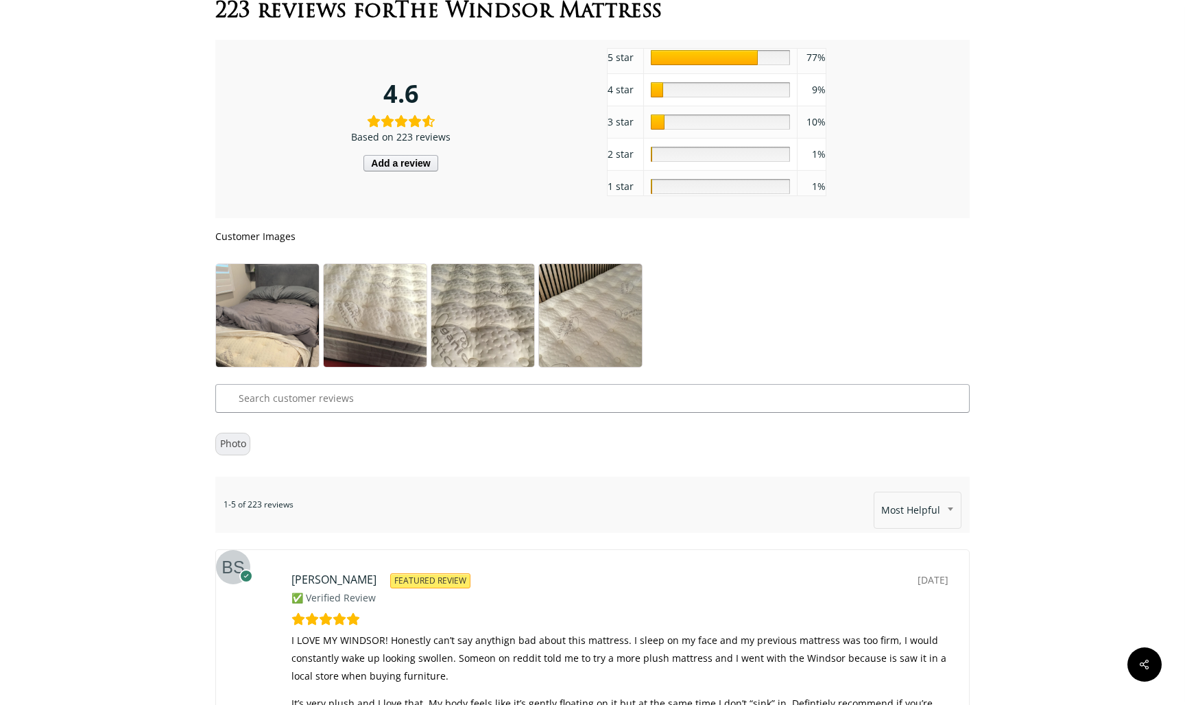
click at [619, 264] on img at bounding box center [590, 332] width 103 height 137
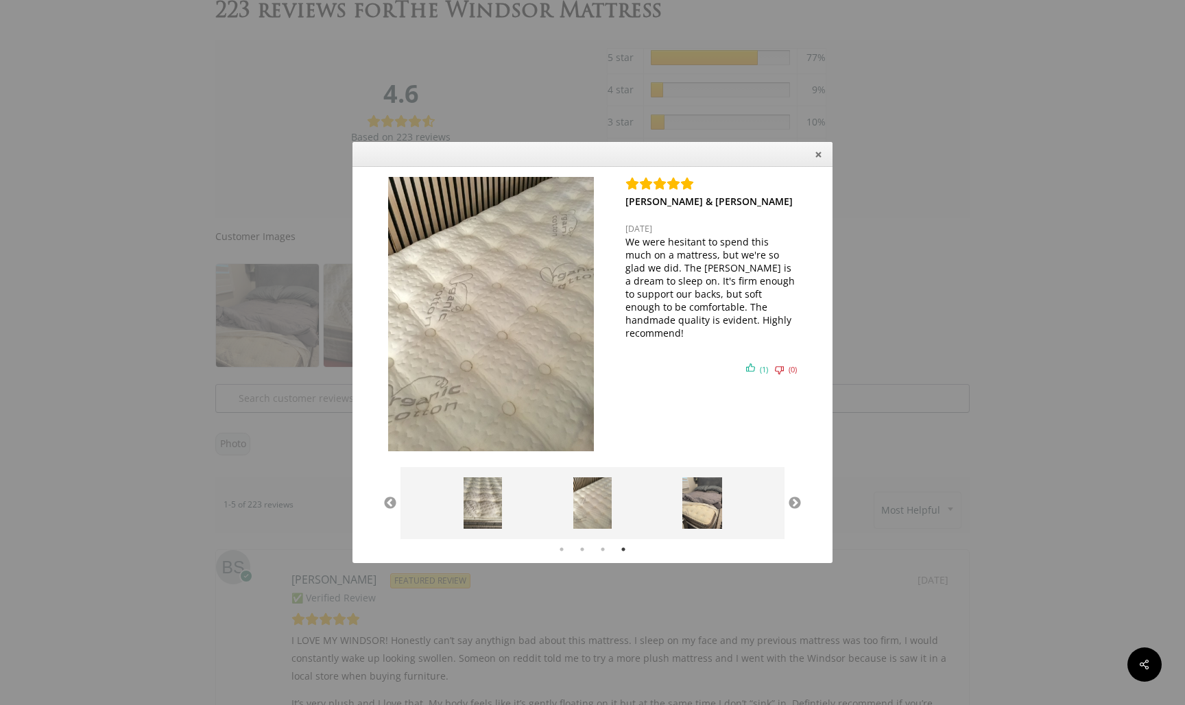
click at [1052, 266] on div "[PERSON_NAME] [DATE] I LOVE MY WINDSOR! Honestly can't say anythign bad about t…" at bounding box center [592, 352] width 1185 height 705
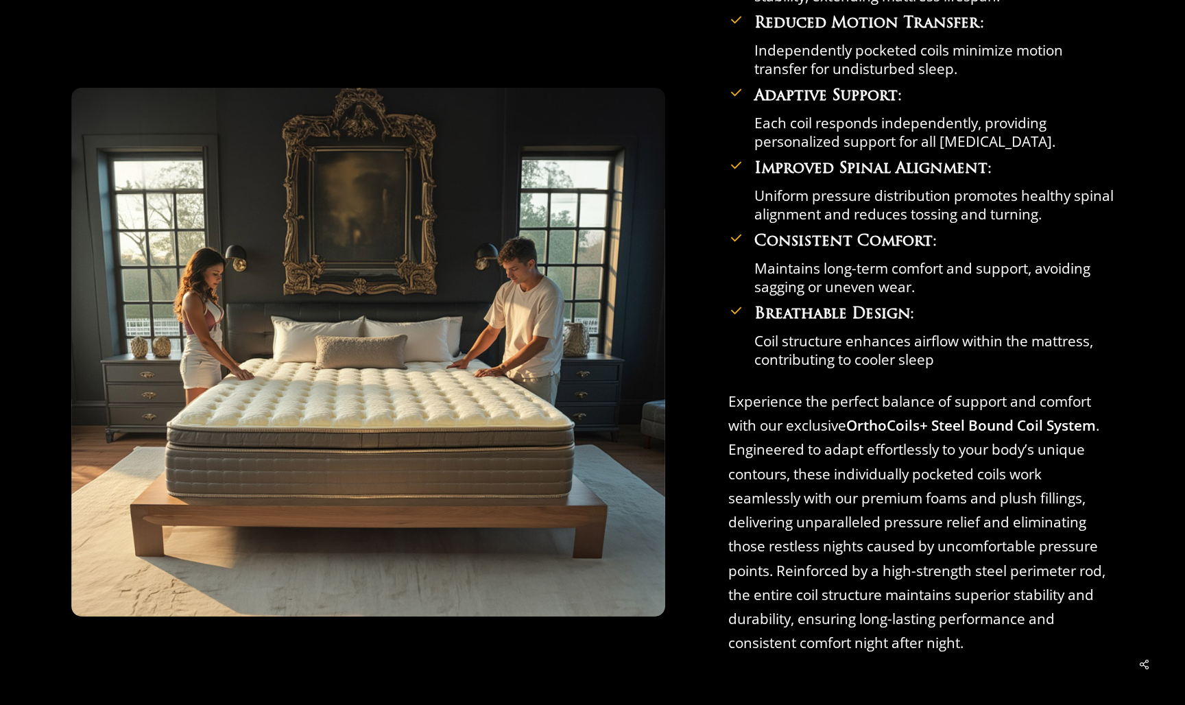
scroll to position [5158, 0]
